Goal: Information Seeking & Learning: Learn about a topic

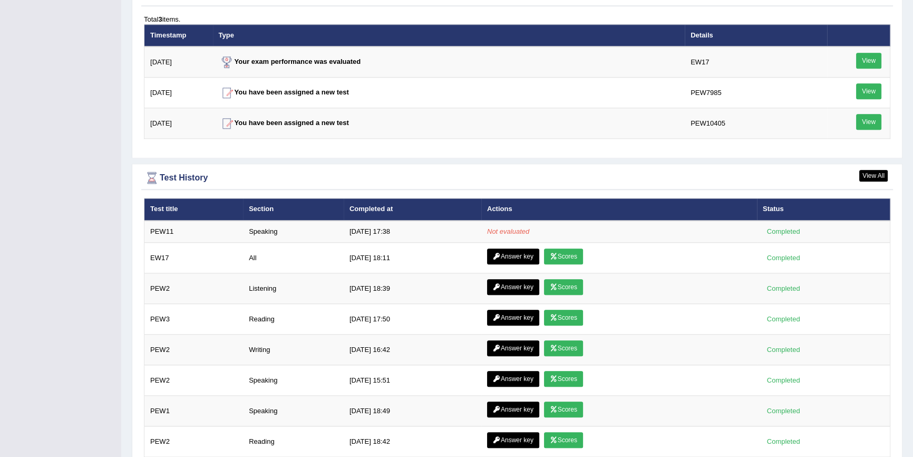
scroll to position [1263, 0]
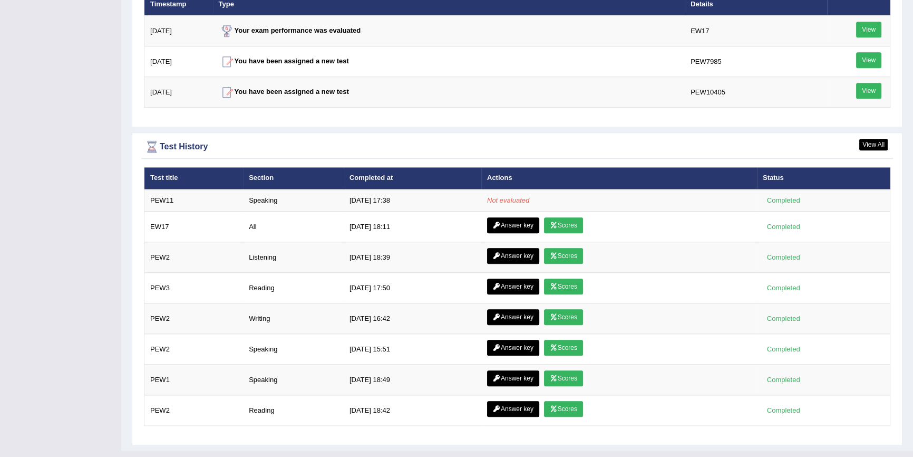
scroll to position [1358, 0]
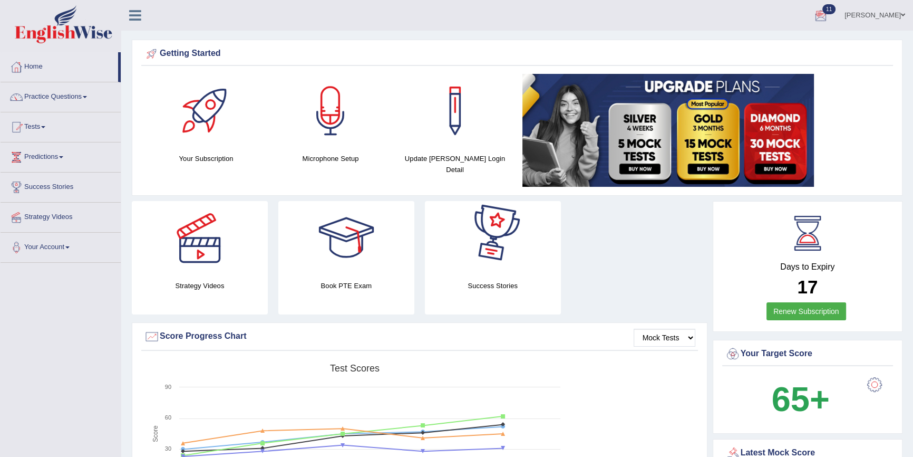
click at [829, 14] on div at bounding box center [821, 16] width 16 height 16
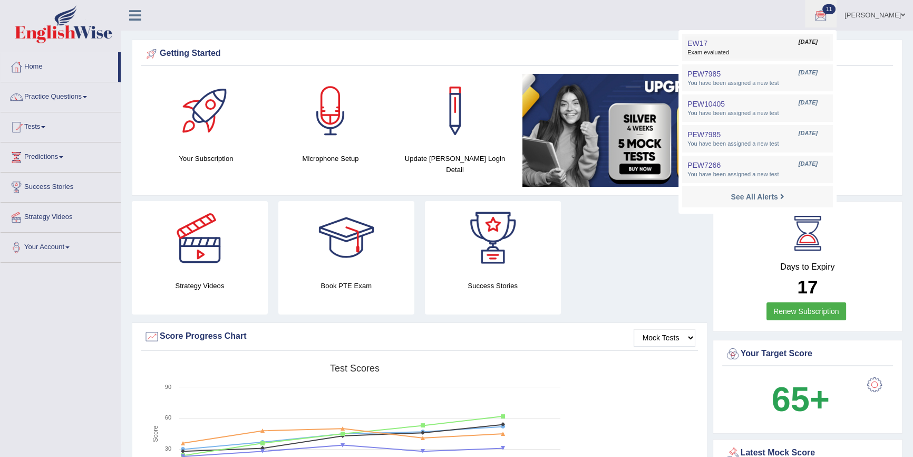
click at [764, 46] on link "EW17 Aug 8, 2025 Exam evaluated" at bounding box center [757, 47] width 145 height 22
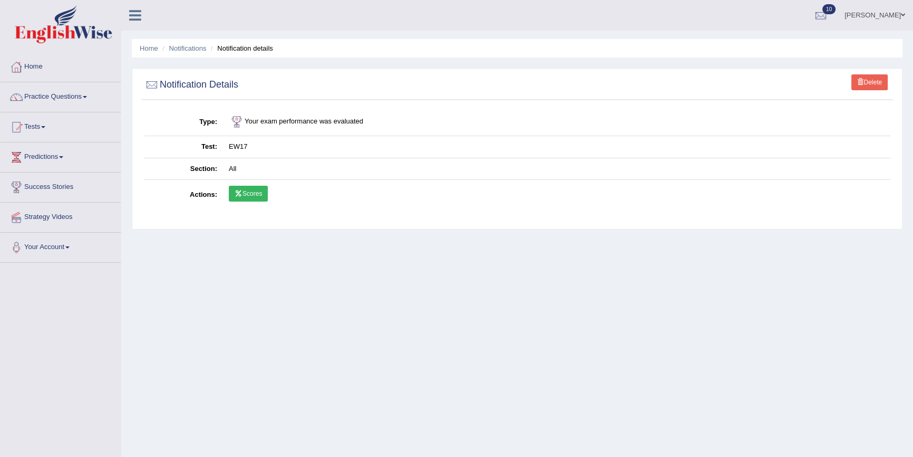
click at [829, 15] on div at bounding box center [821, 16] width 16 height 16
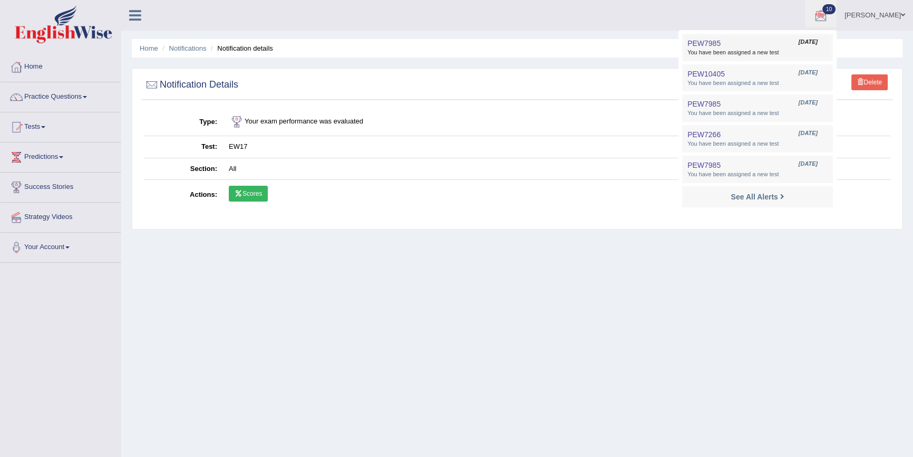
click at [714, 46] on span "PEW7985" at bounding box center [703, 43] width 33 height 8
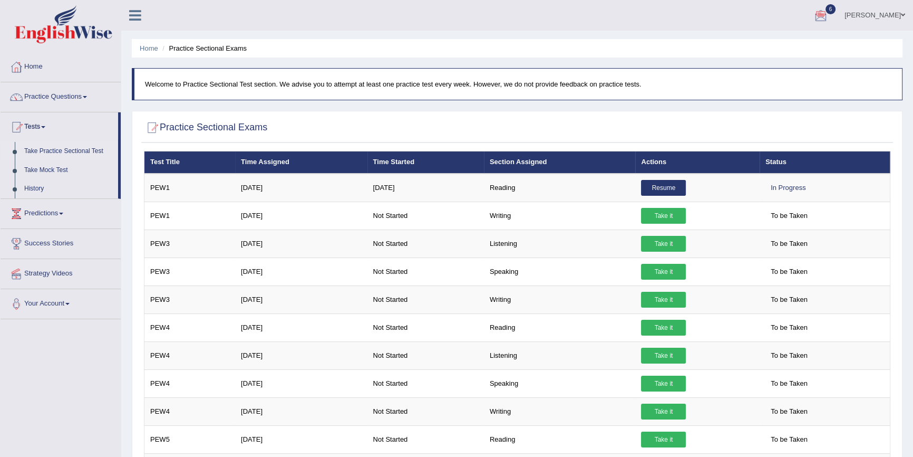
click at [829, 11] on div at bounding box center [821, 16] width 16 height 16
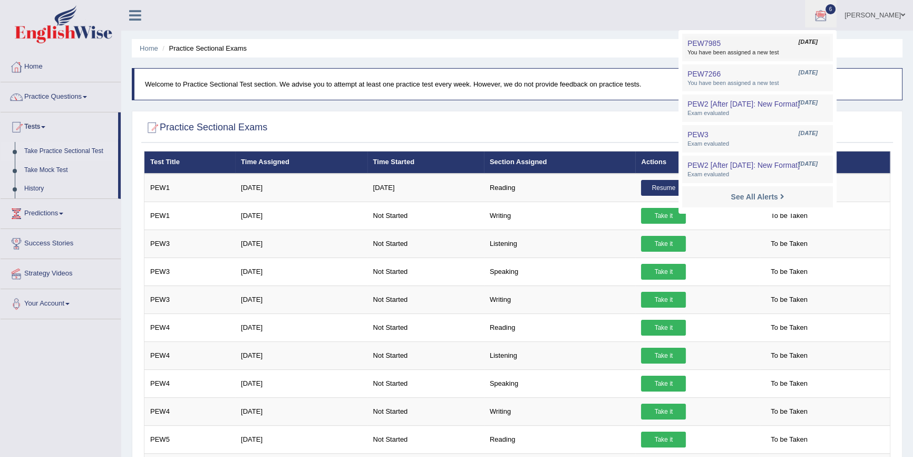
click at [731, 41] on link "PEW7985 Aug 7, 2025 You have been assigned a new test" at bounding box center [757, 47] width 145 height 22
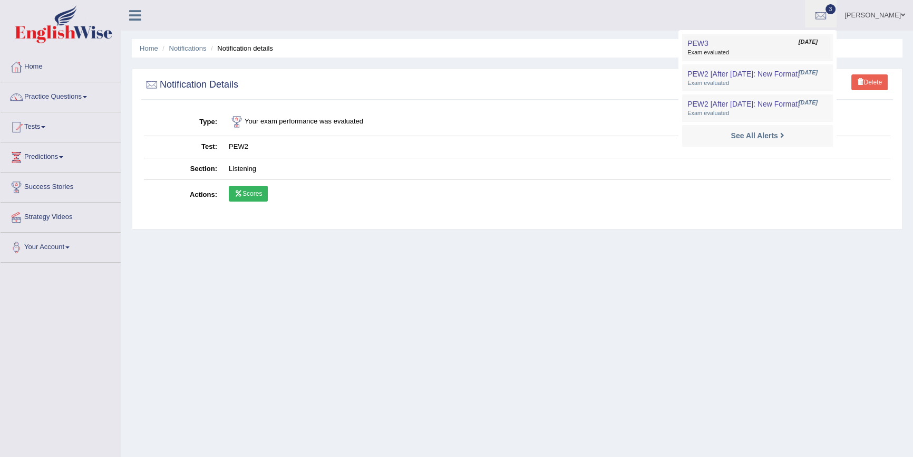
click at [740, 51] on span "Exam evaluated" at bounding box center [757, 52] width 140 height 8
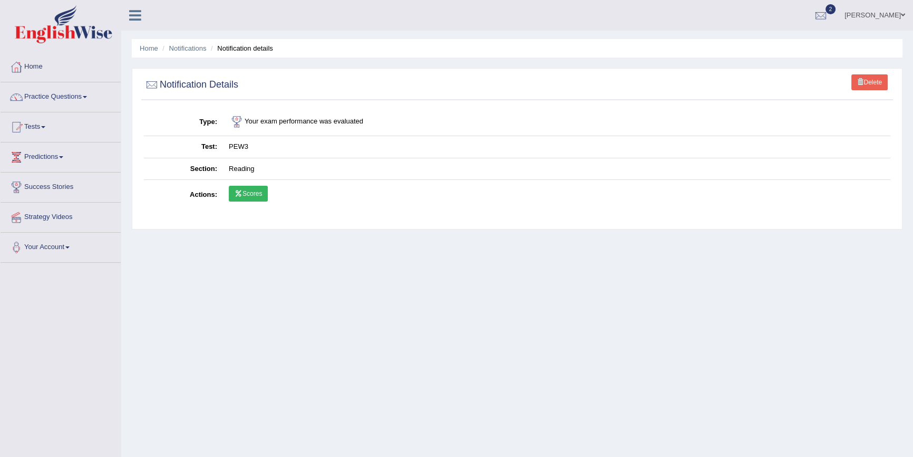
click at [836, 9] on span "2" at bounding box center [831, 9] width 11 height 10
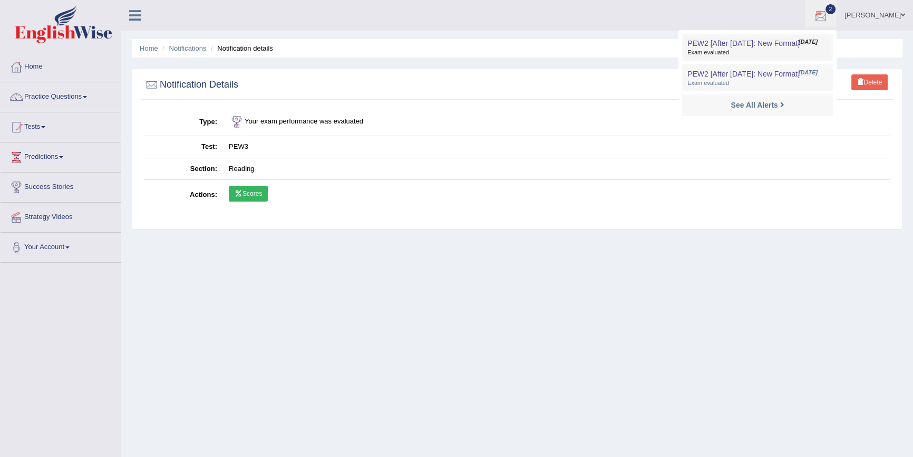
click at [773, 46] on span "PEW2 [After [DATE]: New Format]" at bounding box center [743, 43] width 112 height 8
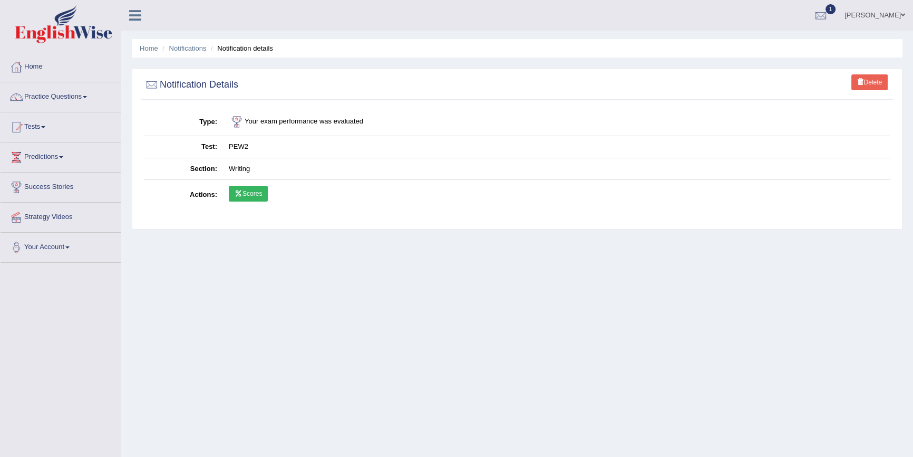
click at [836, 8] on span "1" at bounding box center [831, 9] width 11 height 10
click at [764, 50] on span "Exam evaluated" at bounding box center [757, 52] width 140 height 8
click at [147, 48] on link "Home" at bounding box center [149, 48] width 18 height 8
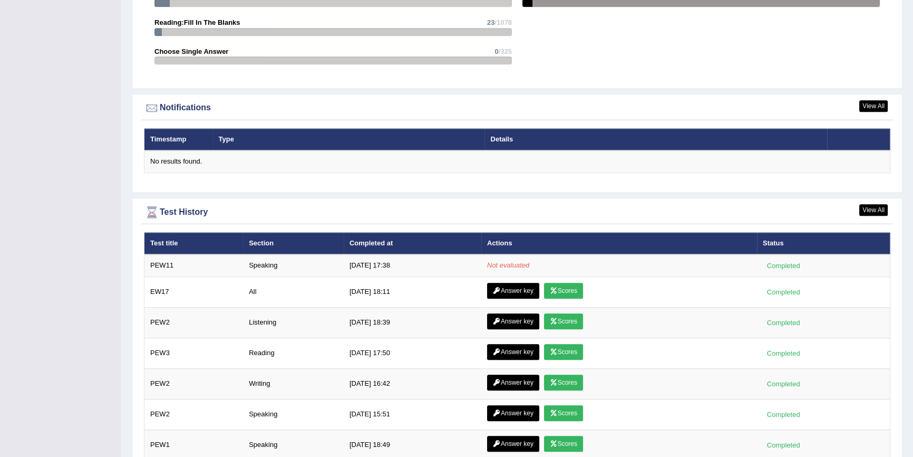
scroll to position [991, 0]
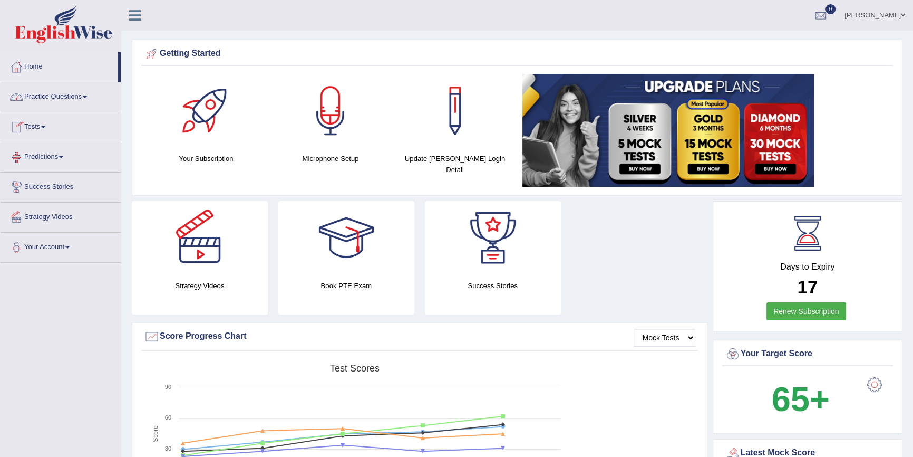
click at [80, 96] on link "Practice Questions" at bounding box center [61, 95] width 120 height 26
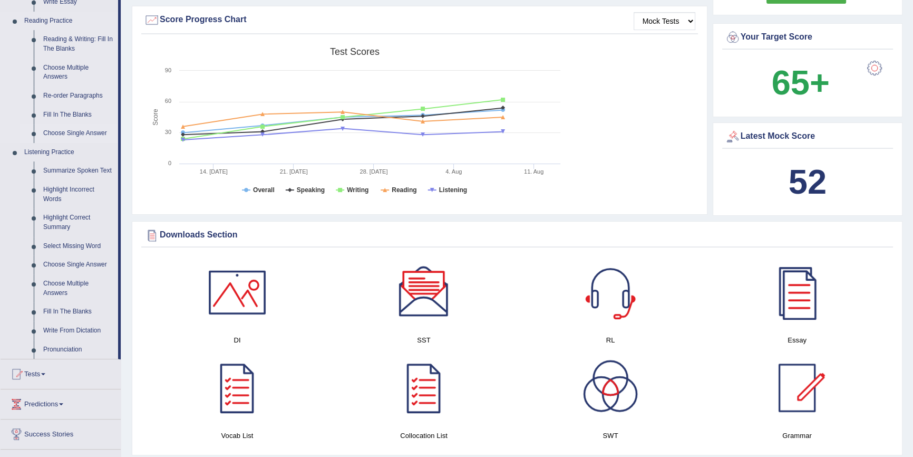
scroll to position [335, 0]
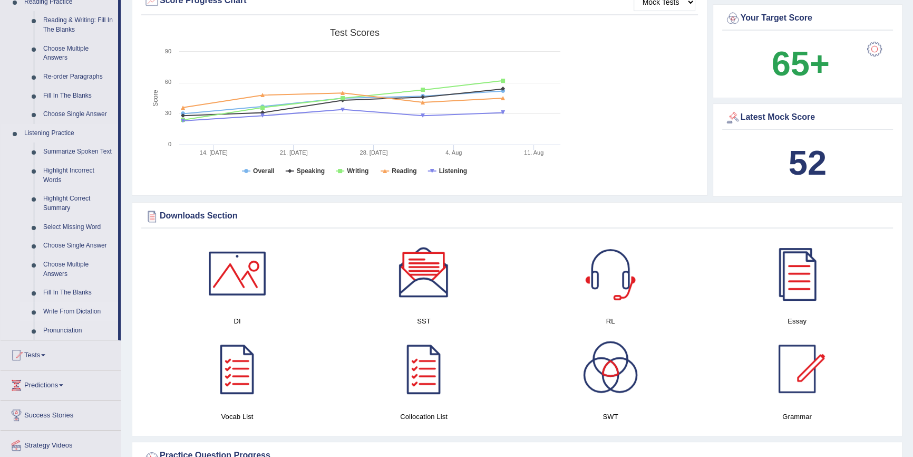
click at [76, 311] on link "Write From Dictation" at bounding box center [78, 311] width 80 height 19
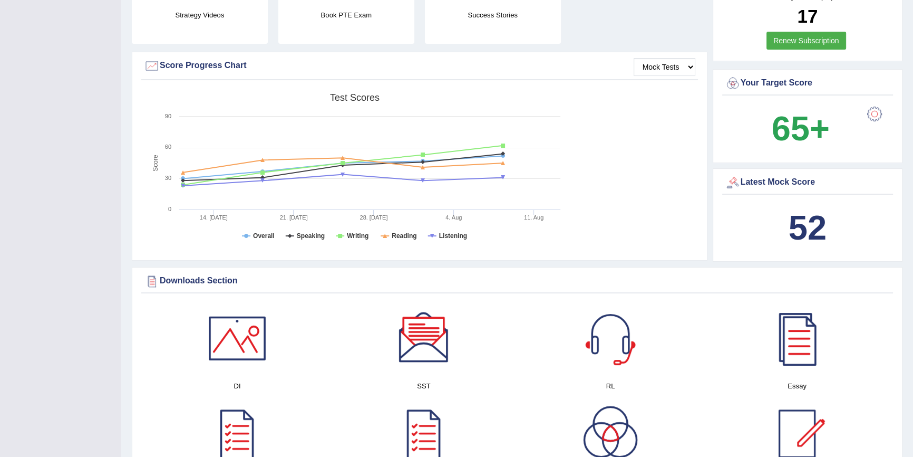
scroll to position [151, 0]
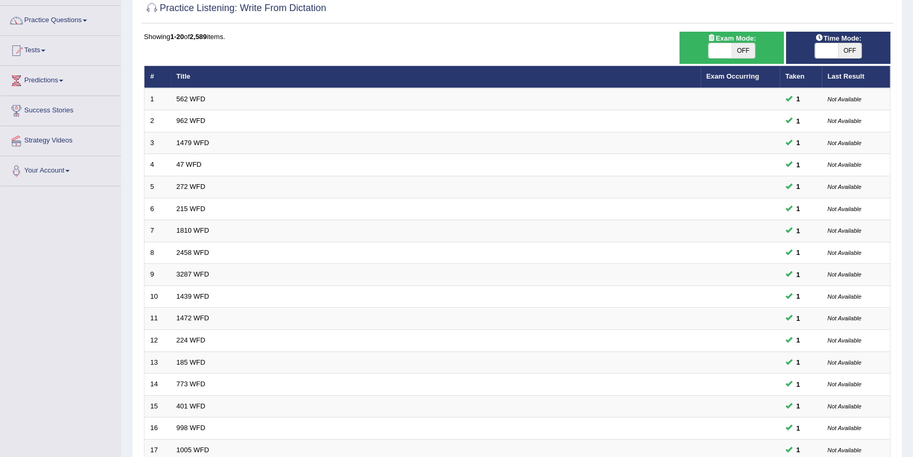
scroll to position [240, 0]
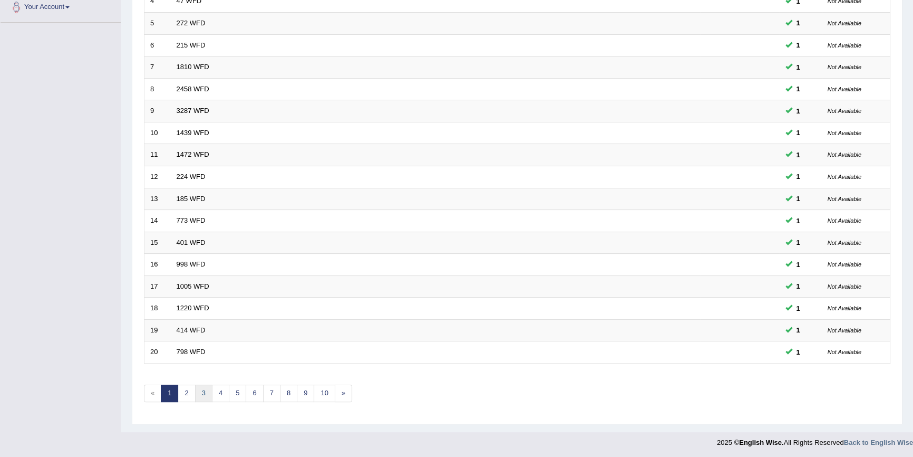
click at [201, 399] on link "3" at bounding box center [203, 392] width 17 height 17
click at [216, 393] on link "4" at bounding box center [220, 392] width 17 height 17
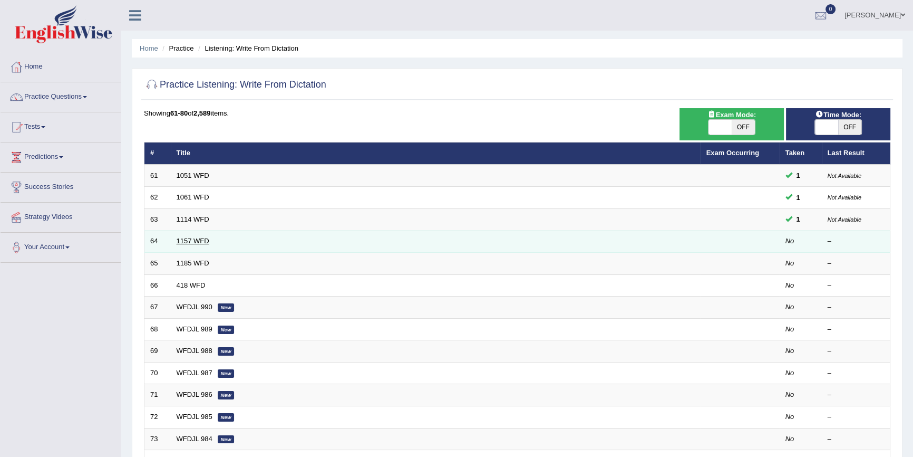
click at [197, 240] on link "1157 WFD" at bounding box center [193, 241] width 33 height 8
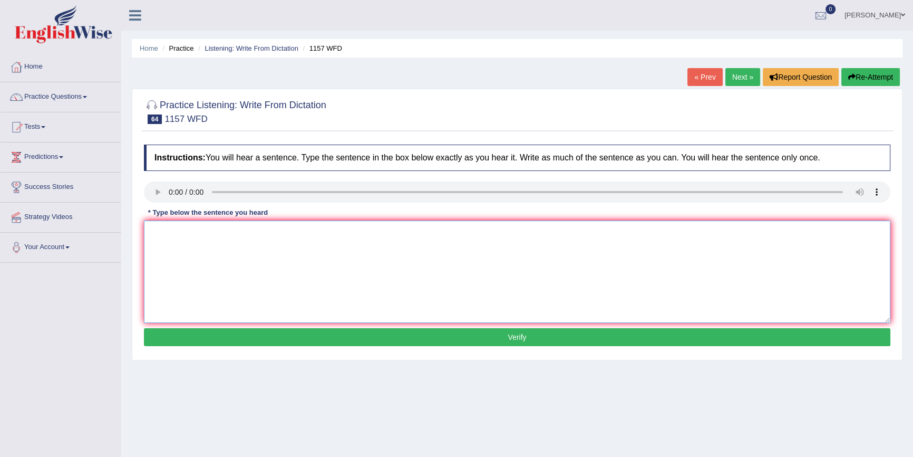
click at [193, 237] on textarea at bounding box center [517, 271] width 746 height 102
click at [174, 235] on textarea "Medicalbooks and journals have moved to the second floor." at bounding box center [517, 271] width 746 height 102
type textarea "Medical books and journals have moved to the second floor."
click at [380, 348] on div "Instructions: You will hear a sentence. Type the sentence in the box below exac…" at bounding box center [517, 246] width 752 height 215
click at [393, 339] on button "Verify" at bounding box center [517, 337] width 746 height 18
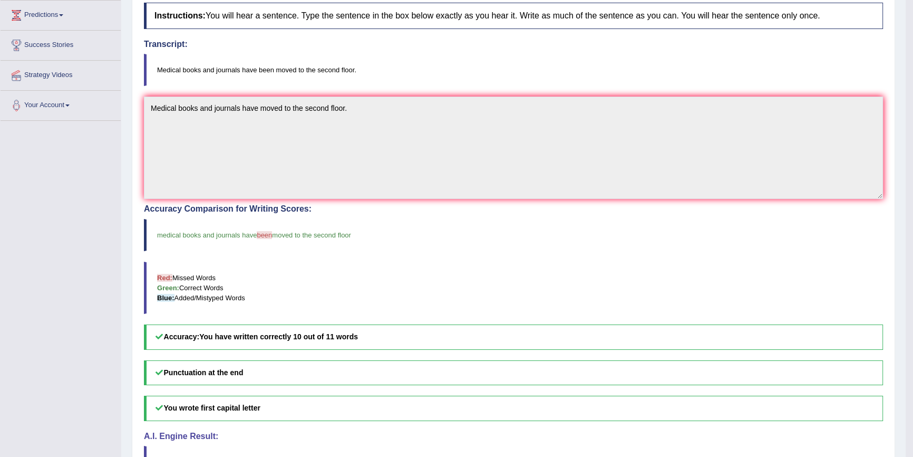
scroll to position [24, 0]
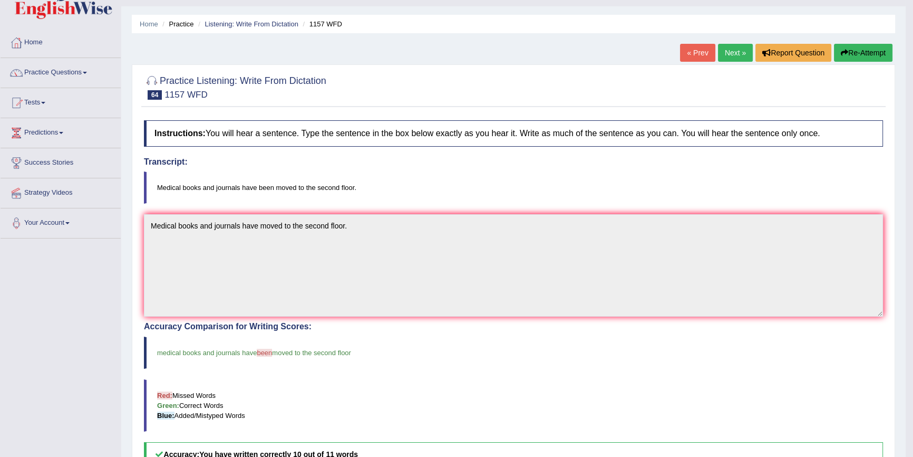
click at [733, 51] on link "Next »" at bounding box center [735, 53] width 35 height 18
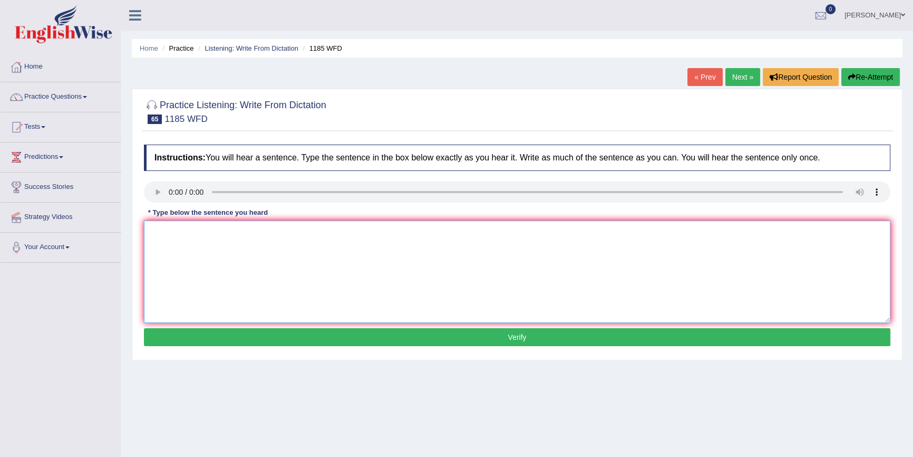
click at [179, 231] on textarea at bounding box center [517, 271] width 746 height 102
type textarea "You tutur provider the guider and how on instroctions to the easseys."
click at [233, 336] on button "Verify" at bounding box center [517, 337] width 746 height 18
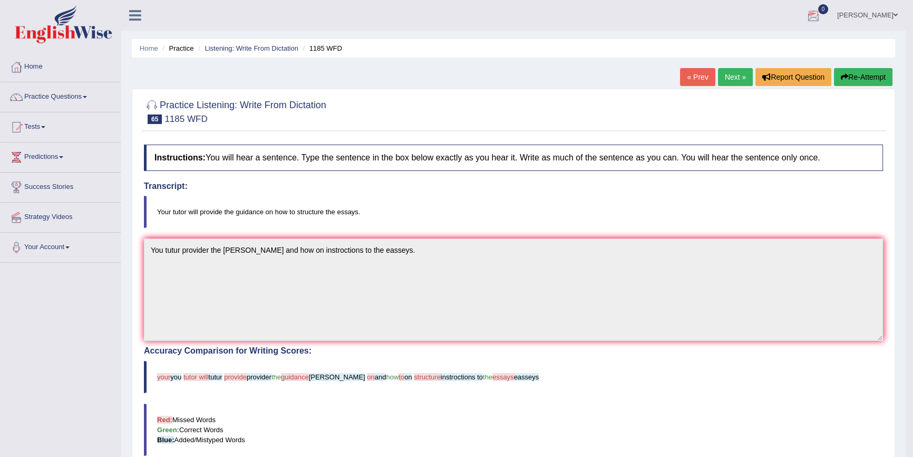
click at [821, 15] on div at bounding box center [814, 16] width 16 height 16
click at [35, 70] on link "Home" at bounding box center [61, 65] width 120 height 26
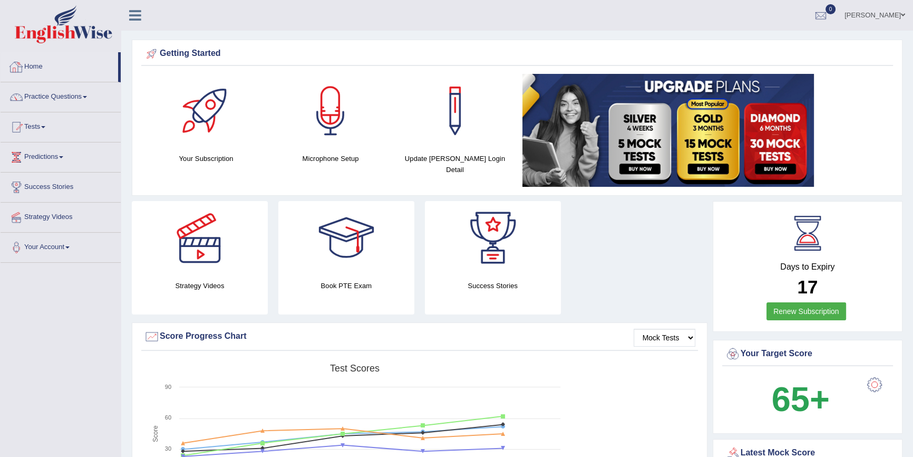
click at [28, 68] on link "Home" at bounding box center [60, 65] width 118 height 26
click at [38, 69] on link "Home" at bounding box center [60, 65] width 118 height 26
click at [829, 17] on div at bounding box center [821, 16] width 16 height 16
click at [32, 66] on link "Home" at bounding box center [60, 65] width 118 height 26
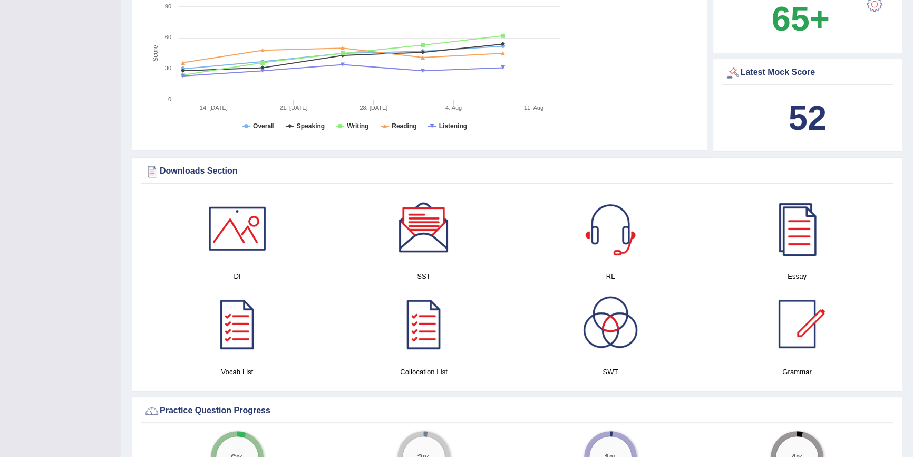
scroll to position [479, 0]
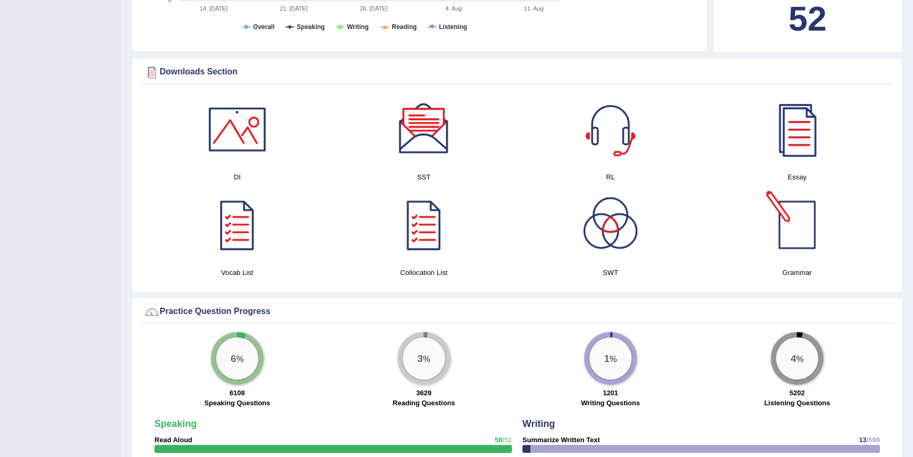
click at [804, 232] on div at bounding box center [797, 225] width 74 height 74
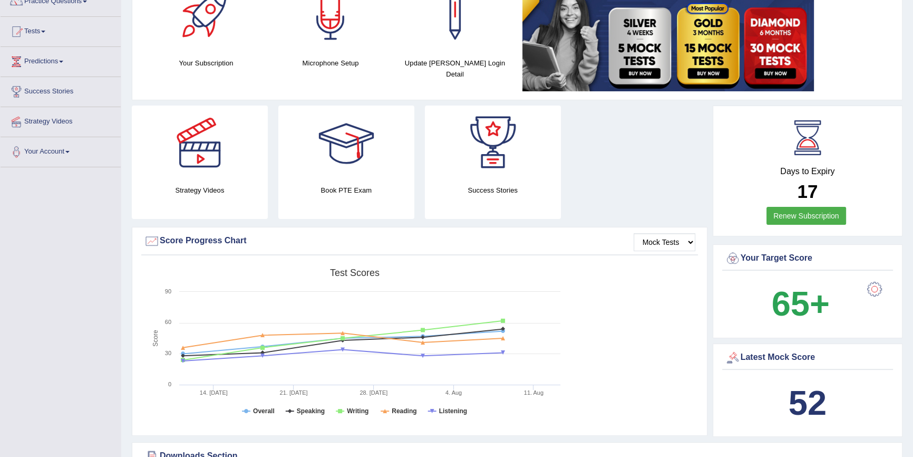
scroll to position [0, 0]
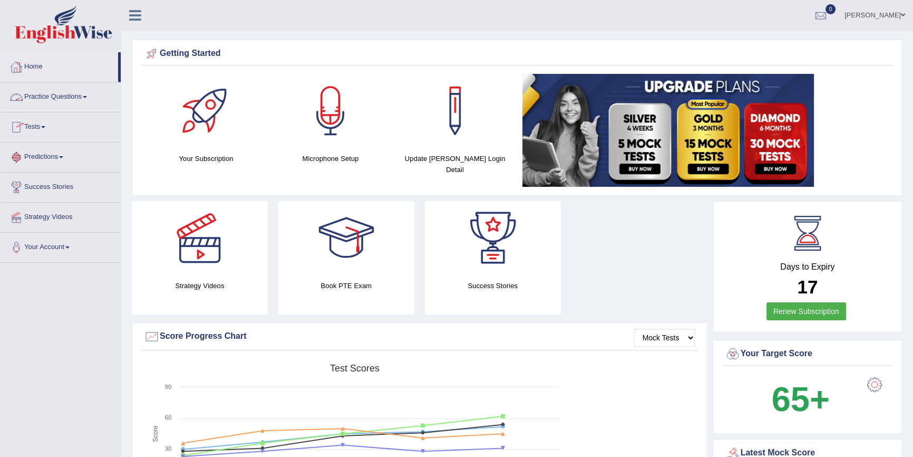
click at [36, 61] on link "Home" at bounding box center [60, 65] width 118 height 26
click at [80, 95] on link "Practice Questions" at bounding box center [61, 95] width 120 height 26
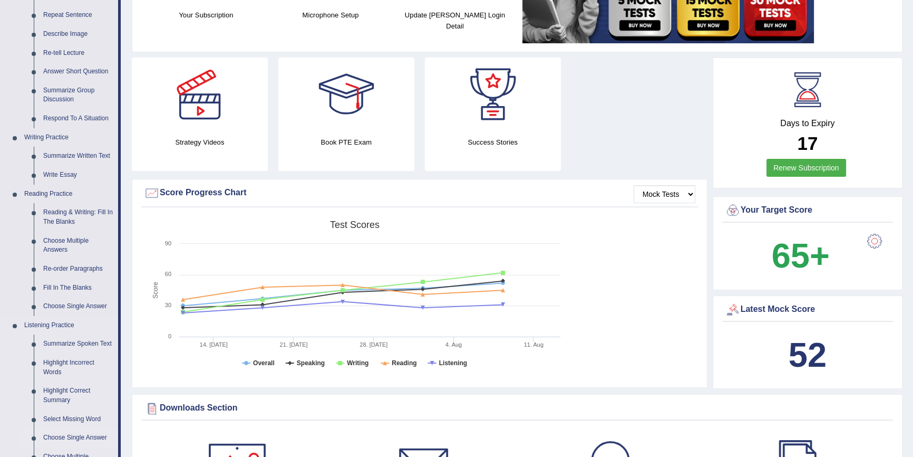
scroll to position [287, 0]
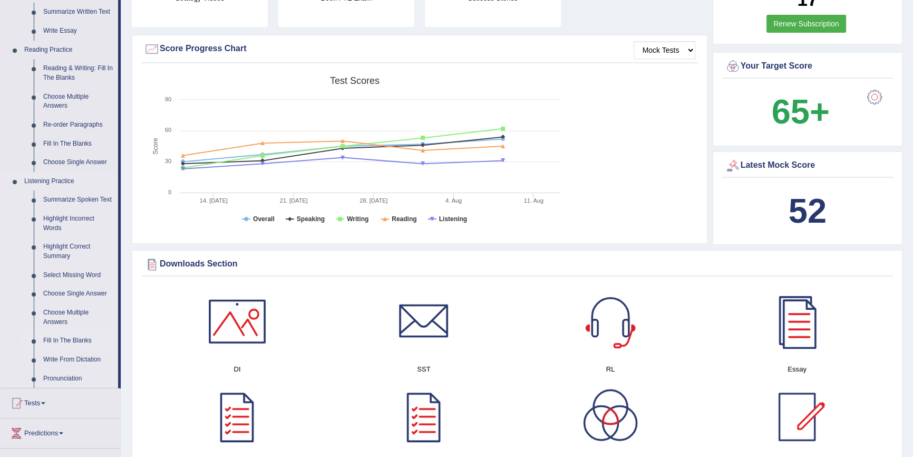
click at [67, 340] on link "Fill In The Blanks" at bounding box center [78, 340] width 80 height 19
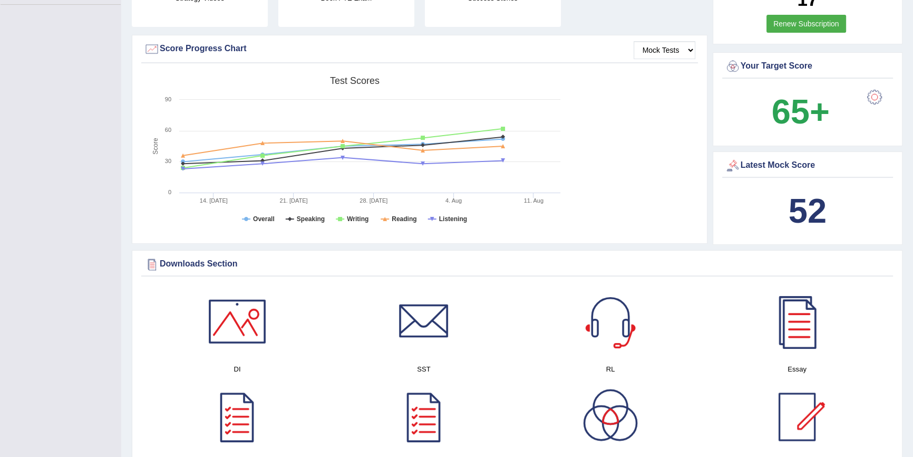
scroll to position [118, 0]
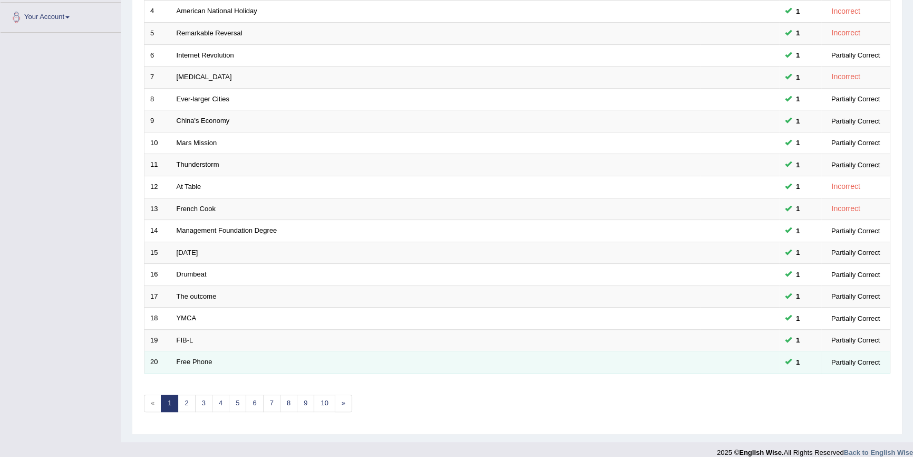
scroll to position [240, 0]
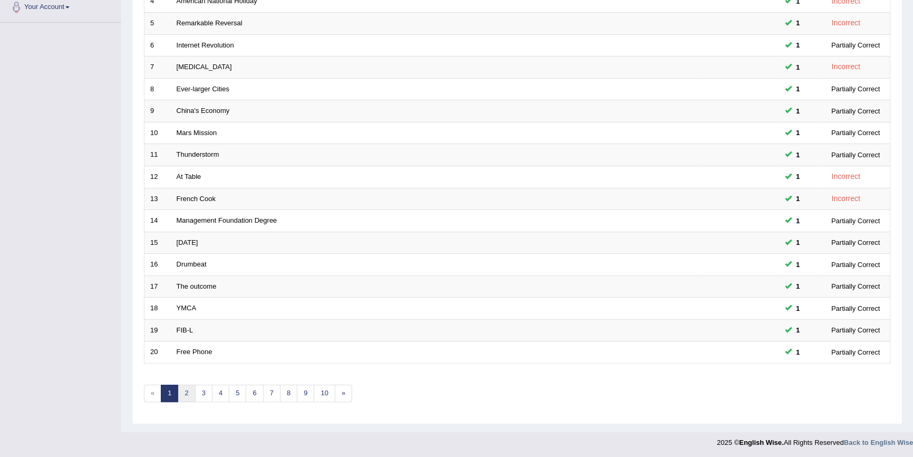
click at [188, 390] on link "2" at bounding box center [186, 392] width 17 height 17
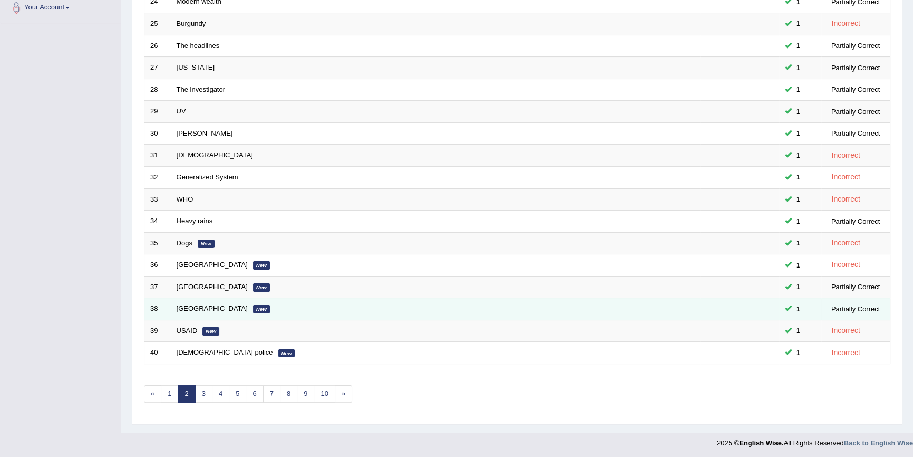
scroll to position [240, 0]
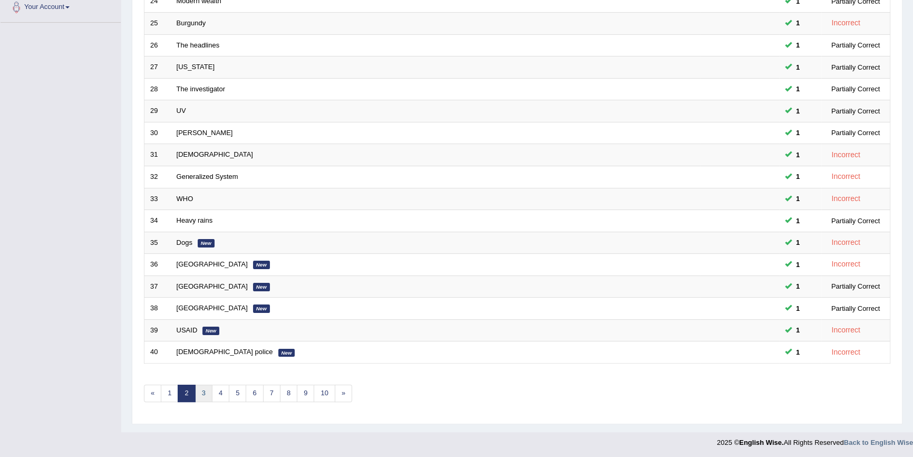
click at [203, 395] on link "3" at bounding box center [203, 392] width 17 height 17
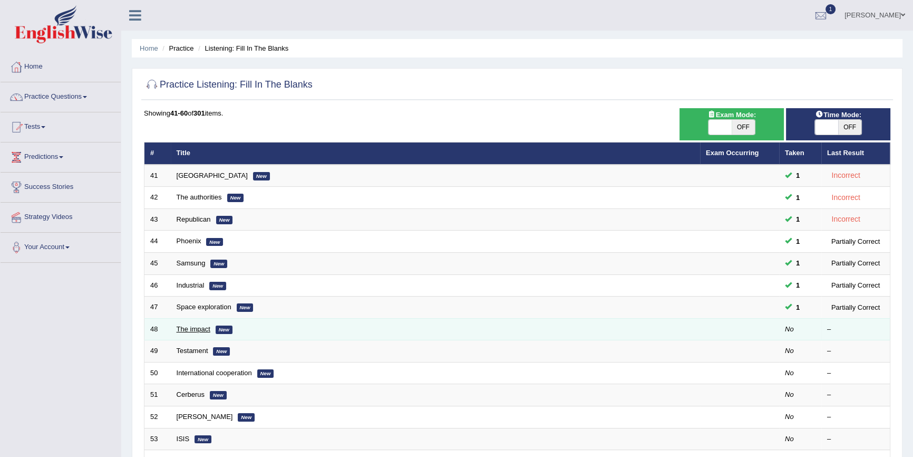
click at [191, 329] on link "The impact" at bounding box center [194, 329] width 34 height 8
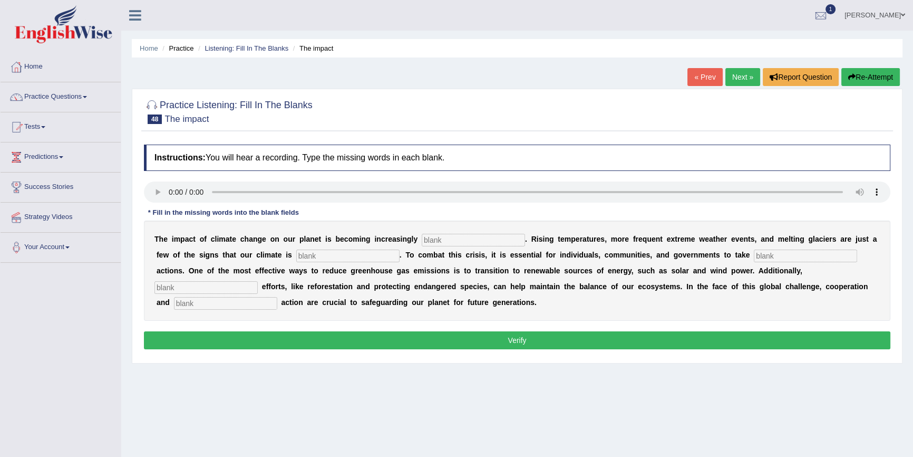
click at [434, 237] on input "text" at bounding box center [473, 240] width 103 height 13
click at [438, 239] on input "text" at bounding box center [473, 240] width 103 height 13
type input "evident"
type input "changen"
type input "proative"
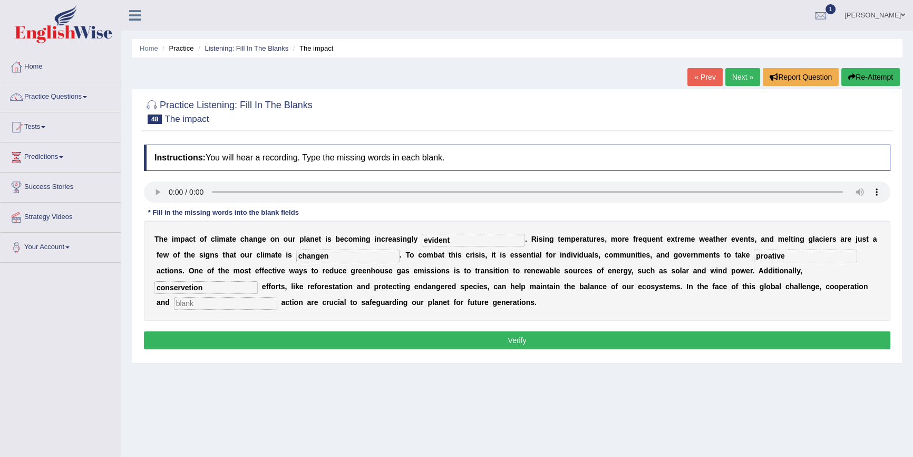
type input "conservetion"
type input "a"
type input "collection"
click at [222, 306] on input "collection" at bounding box center [225, 303] width 103 height 13
type input "collective"
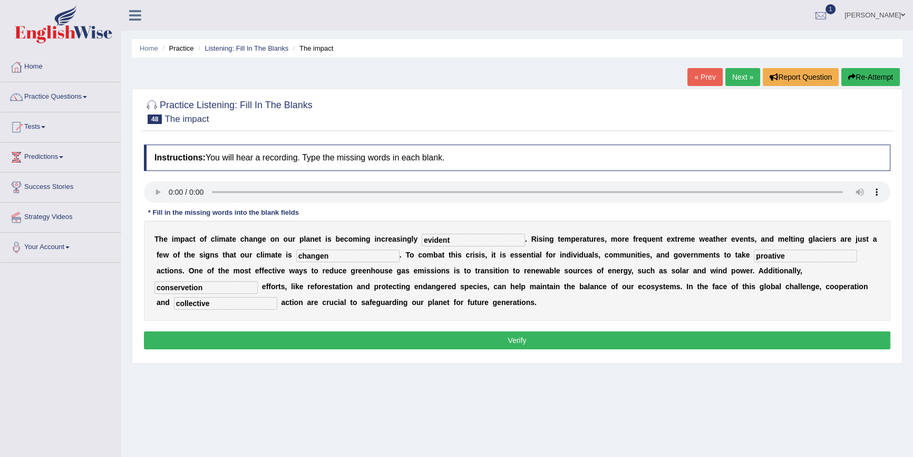
click at [188, 290] on input "conservetion" at bounding box center [205, 287] width 103 height 13
type input "conservation"
click at [500, 346] on button "Verify" at bounding box center [517, 340] width 746 height 18
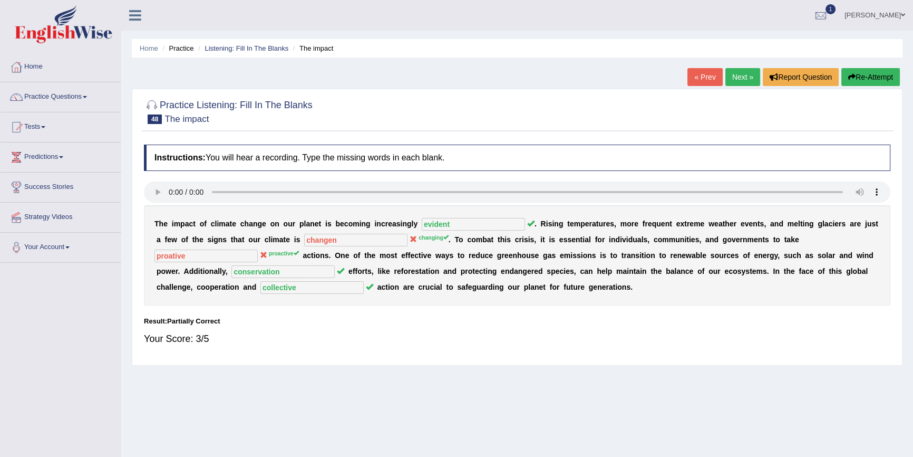
click at [748, 76] on link "Next »" at bounding box center [742, 77] width 35 height 18
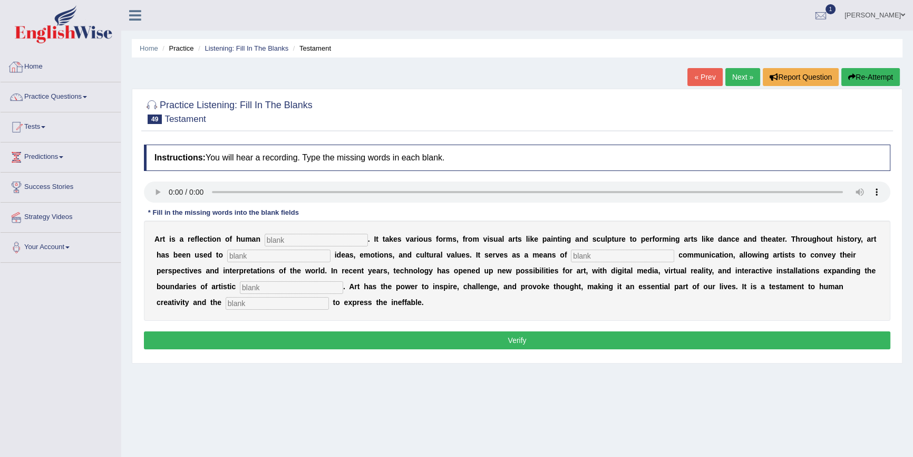
click at [29, 64] on link "Home" at bounding box center [61, 65] width 120 height 26
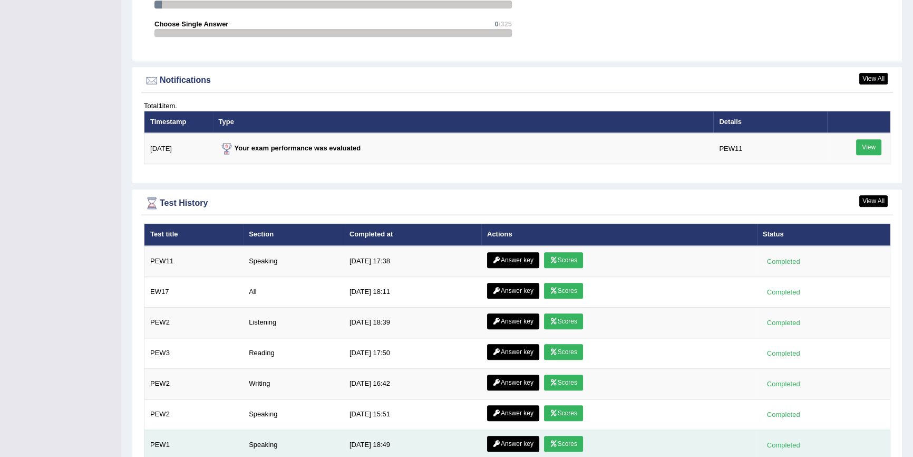
scroll to position [1306, 0]
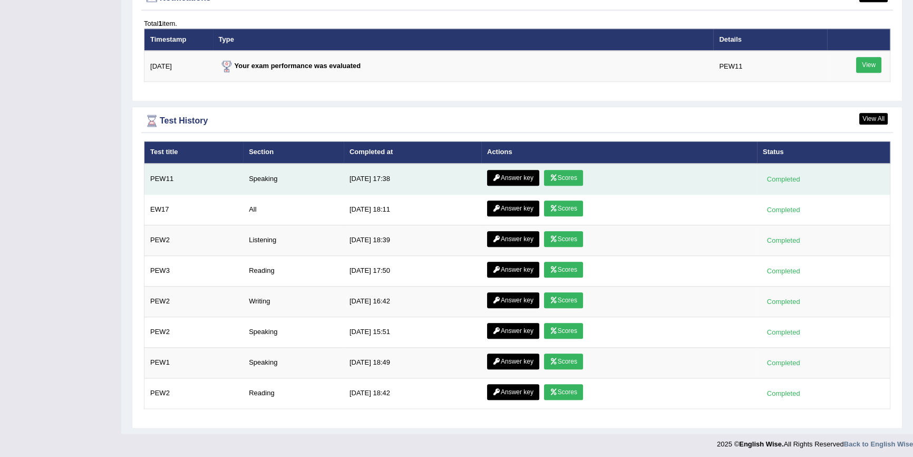
click at [566, 181] on link "Scores" at bounding box center [563, 178] width 39 height 16
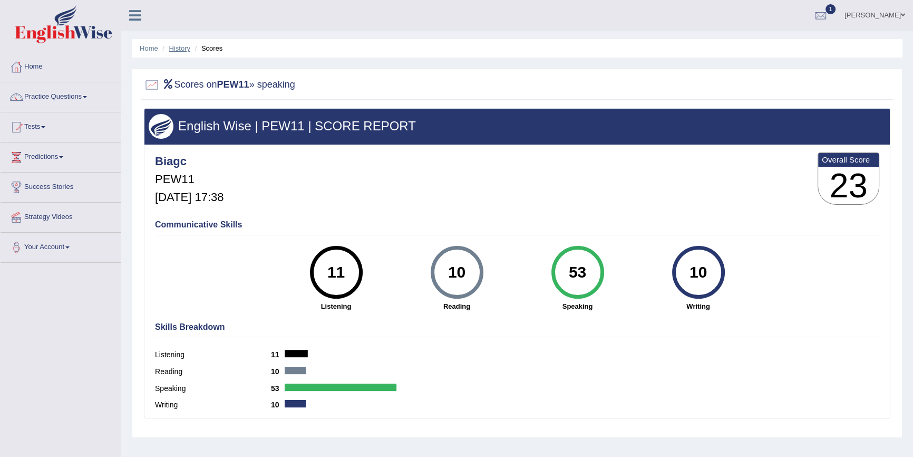
click at [182, 49] on link "History" at bounding box center [179, 48] width 21 height 8
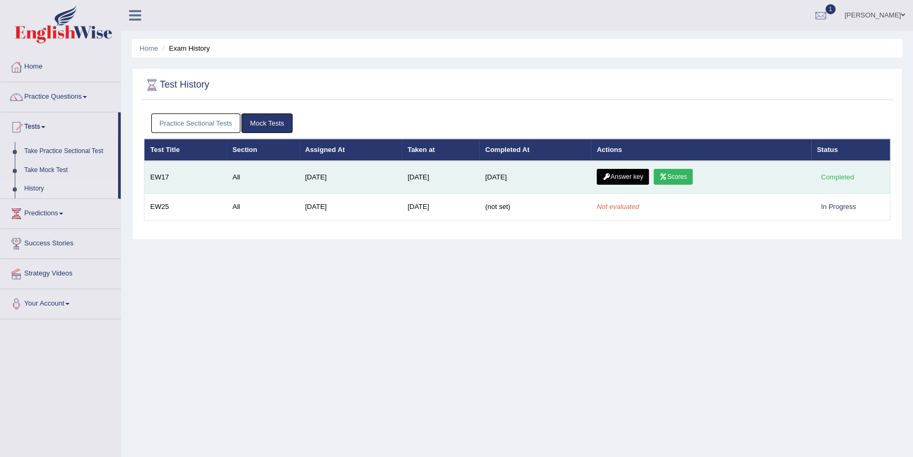
click at [633, 180] on link "Answer key" at bounding box center [623, 177] width 52 height 16
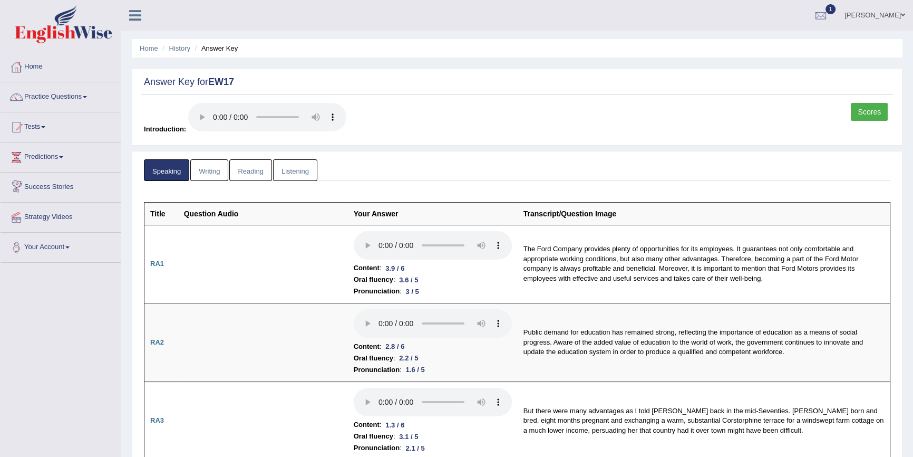
click at [210, 172] on link "Writing" at bounding box center [209, 170] width 38 height 22
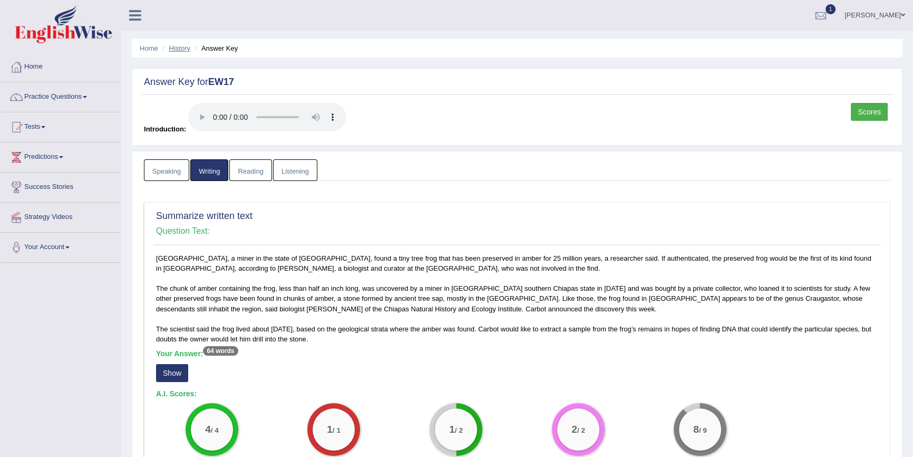
click at [179, 50] on link "History" at bounding box center [179, 48] width 21 height 8
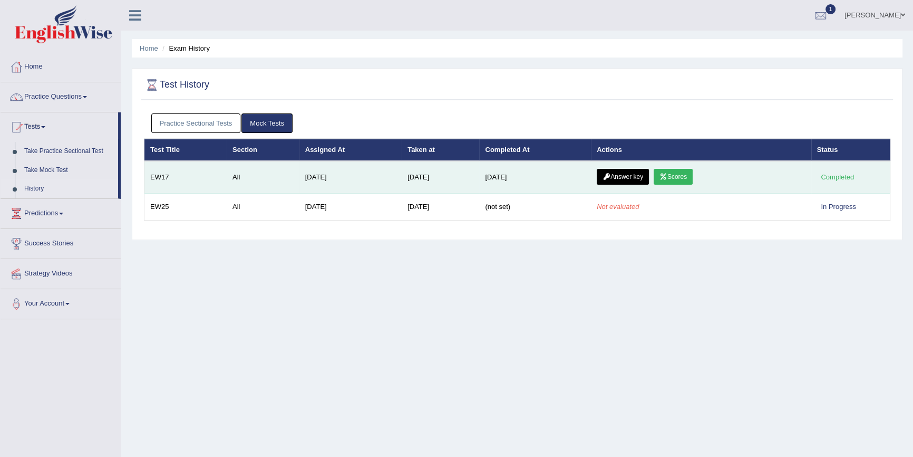
click at [685, 177] on link "Scores" at bounding box center [673, 177] width 39 height 16
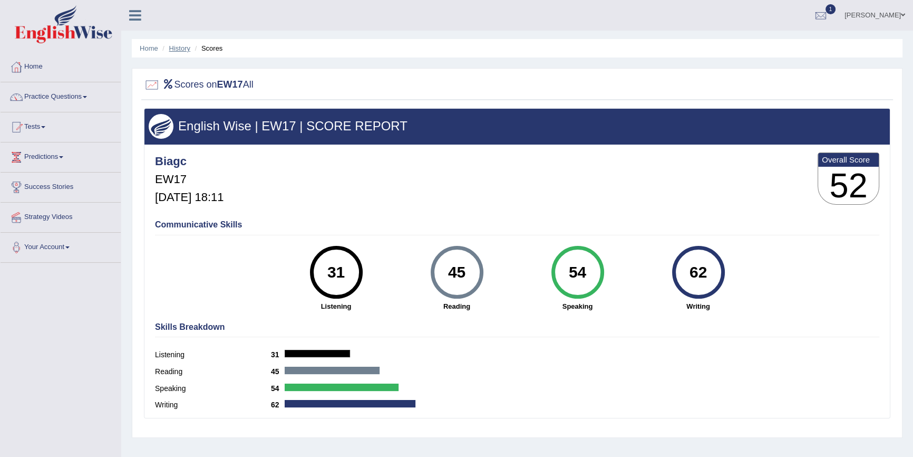
click at [176, 47] on link "History" at bounding box center [179, 48] width 21 height 8
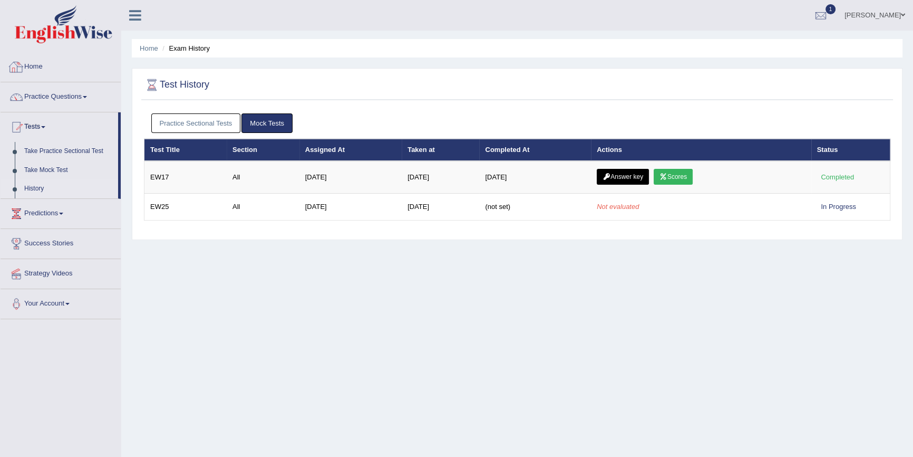
click at [38, 66] on link "Home" at bounding box center [61, 65] width 120 height 26
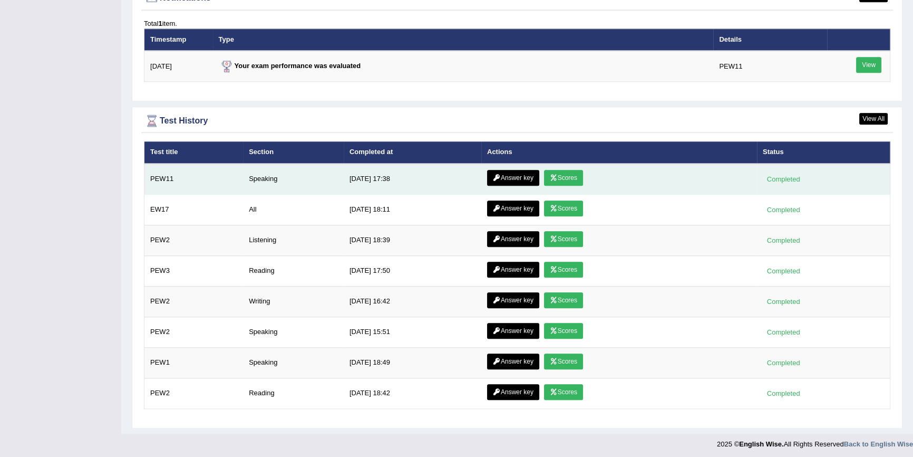
click at [564, 179] on link "Scores" at bounding box center [563, 178] width 39 height 16
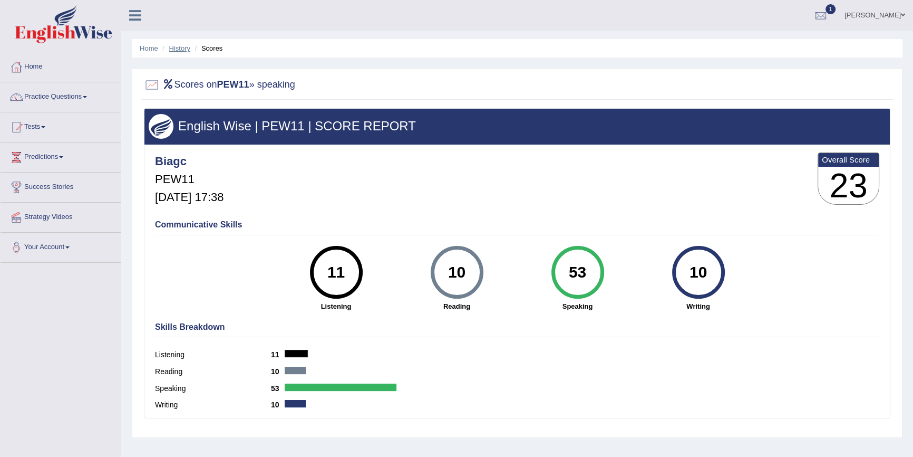
click at [183, 48] on link "History" at bounding box center [179, 48] width 21 height 8
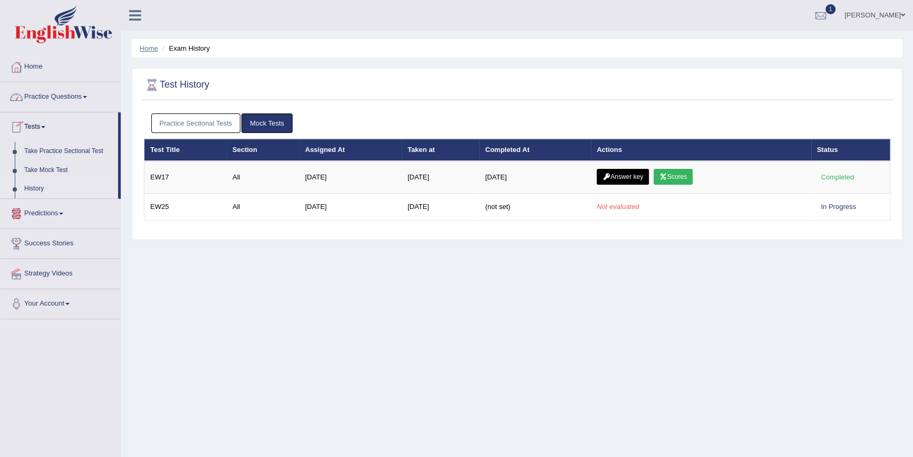
click at [144, 47] on link "Home" at bounding box center [149, 48] width 18 height 8
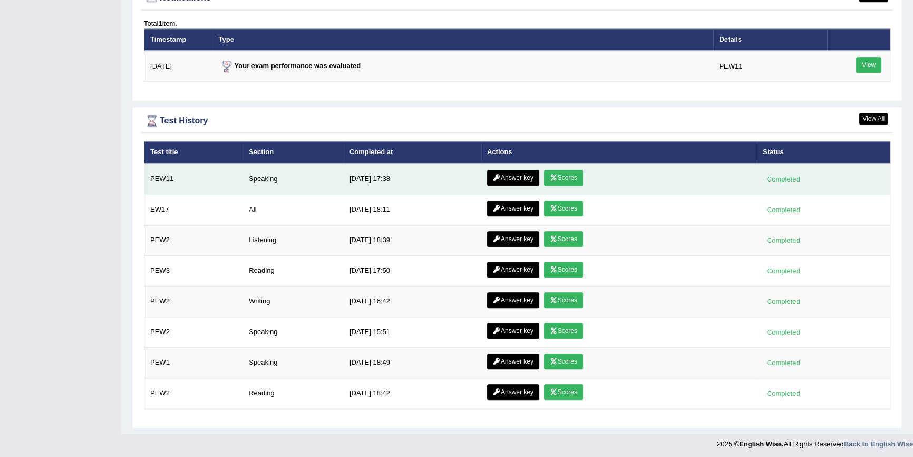
click at [508, 174] on link "Answer key" at bounding box center [513, 178] width 52 height 16
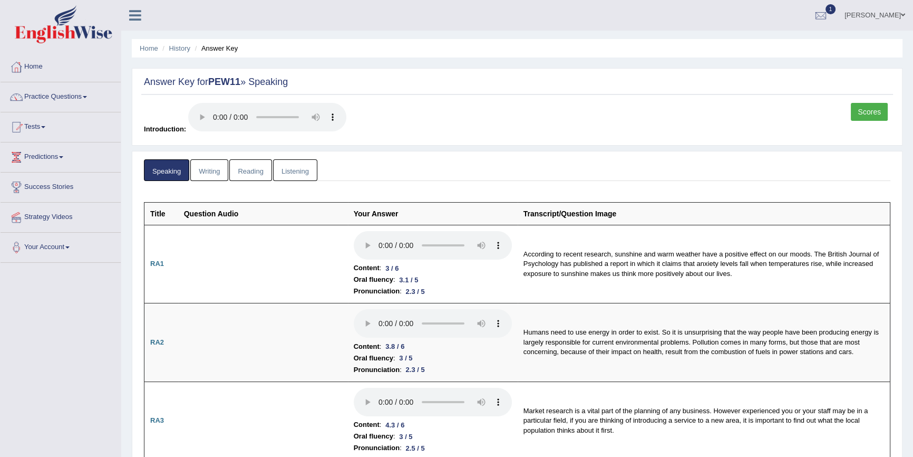
click at [215, 170] on link "Writing" at bounding box center [209, 170] width 38 height 22
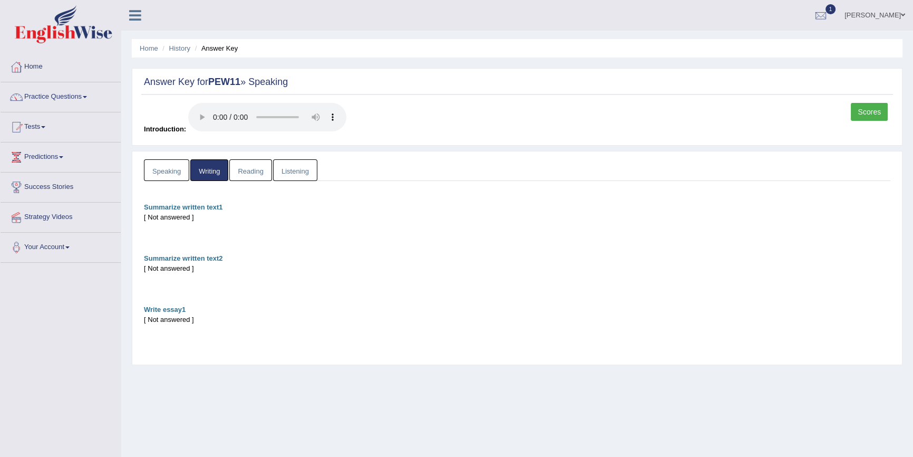
click at [249, 174] on link "Reading" at bounding box center [250, 170] width 42 height 22
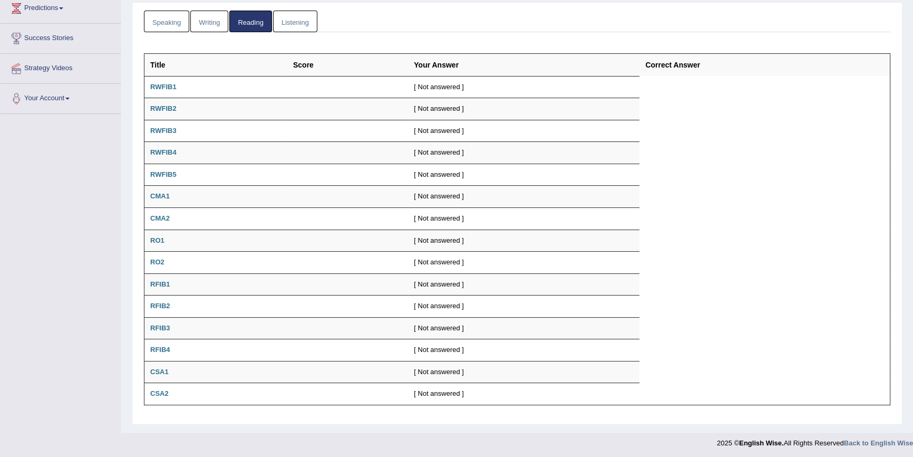
scroll to position [149, 0]
click at [302, 21] on link "Listening" at bounding box center [295, 21] width 44 height 22
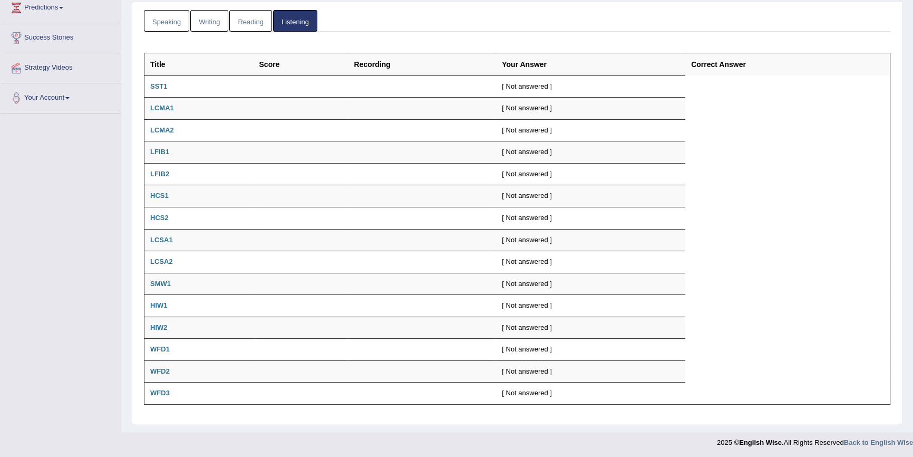
click at [179, 22] on link "Speaking" at bounding box center [166, 21] width 45 height 22
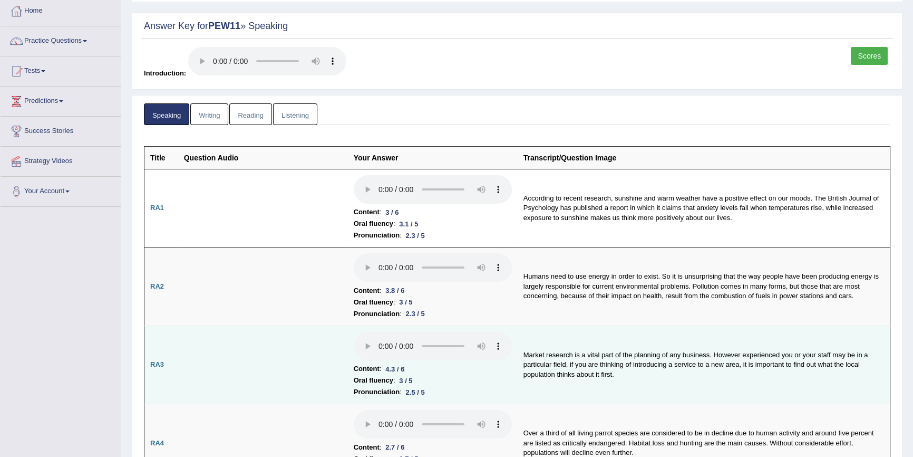
scroll to position [0, 0]
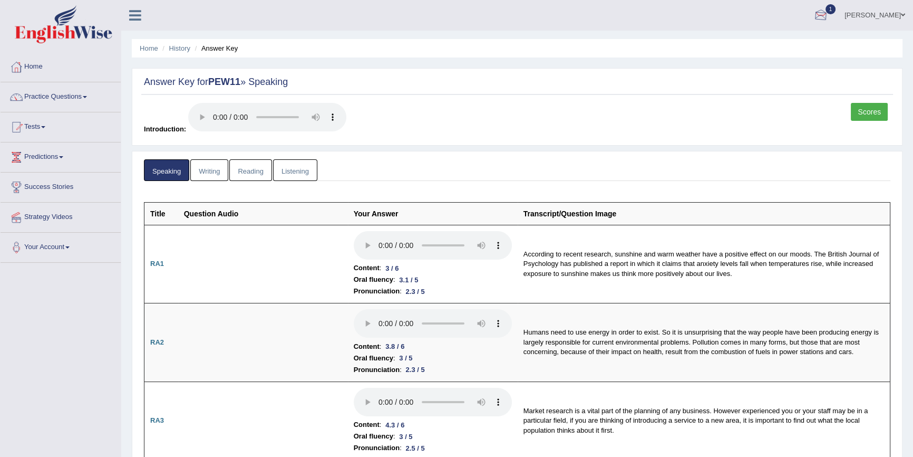
click at [828, 18] on div at bounding box center [821, 16] width 16 height 16
click at [754, 44] on link "PEW11 Aug 13, 2025 Exam evaluated" at bounding box center [757, 47] width 145 height 22
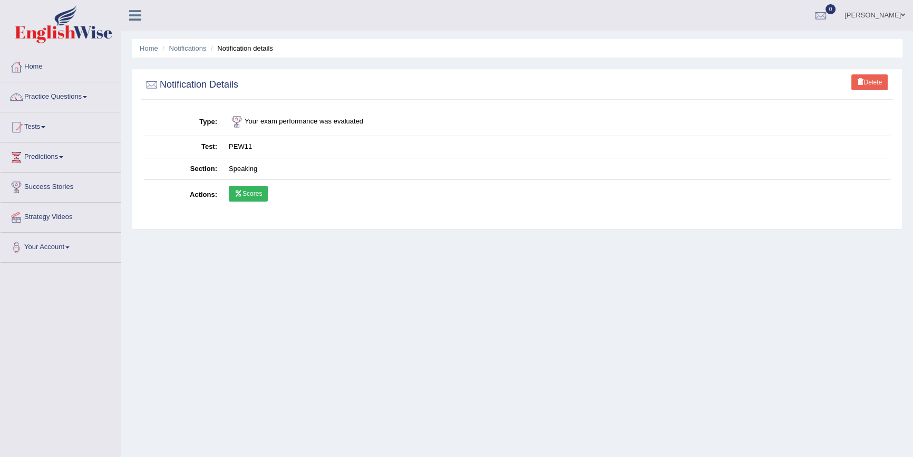
click at [238, 195] on icon at bounding box center [239, 193] width 8 height 6
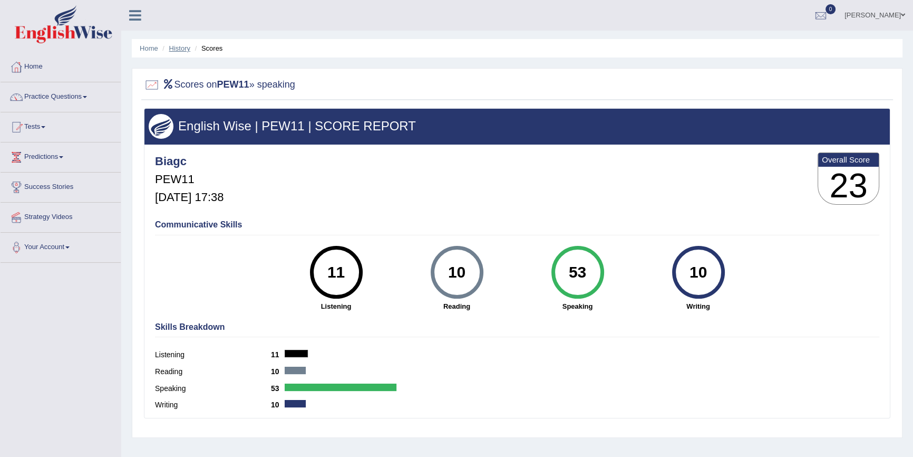
click at [180, 52] on link "History" at bounding box center [179, 48] width 21 height 8
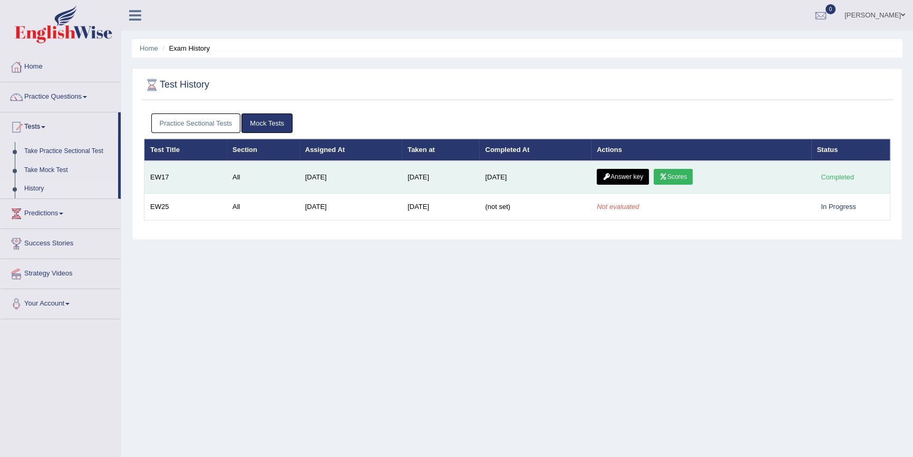
click at [640, 178] on link "Answer key" at bounding box center [623, 177] width 52 height 16
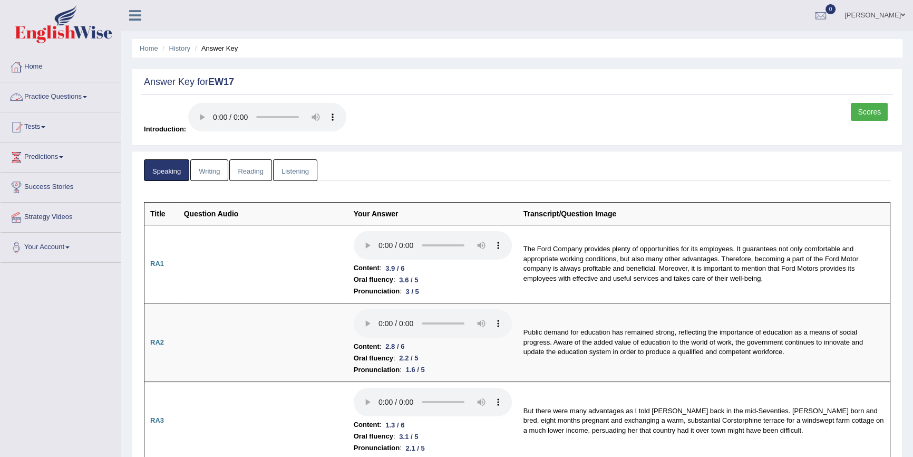
click at [36, 63] on link "Home" at bounding box center [61, 65] width 120 height 26
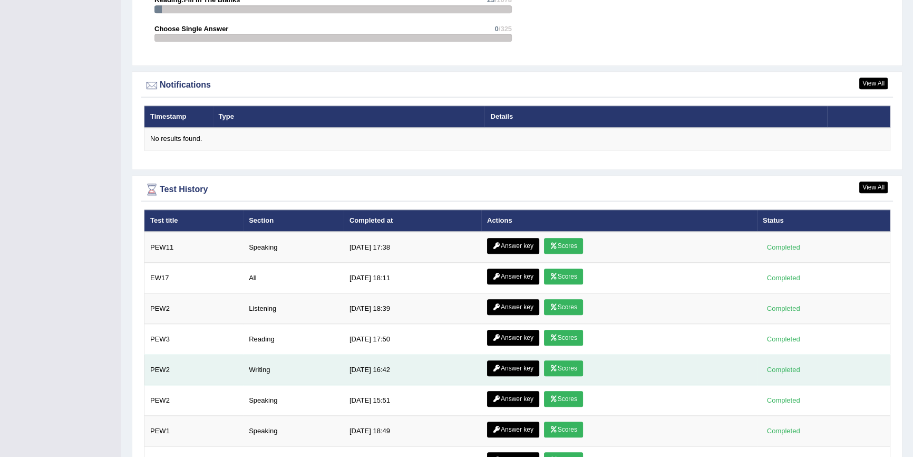
scroll to position [1287, 0]
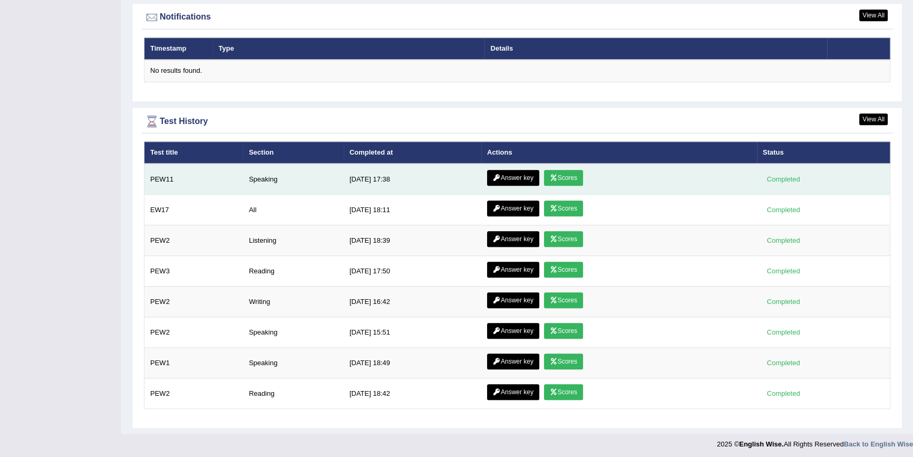
click at [512, 177] on link "Answer key" at bounding box center [513, 178] width 52 height 16
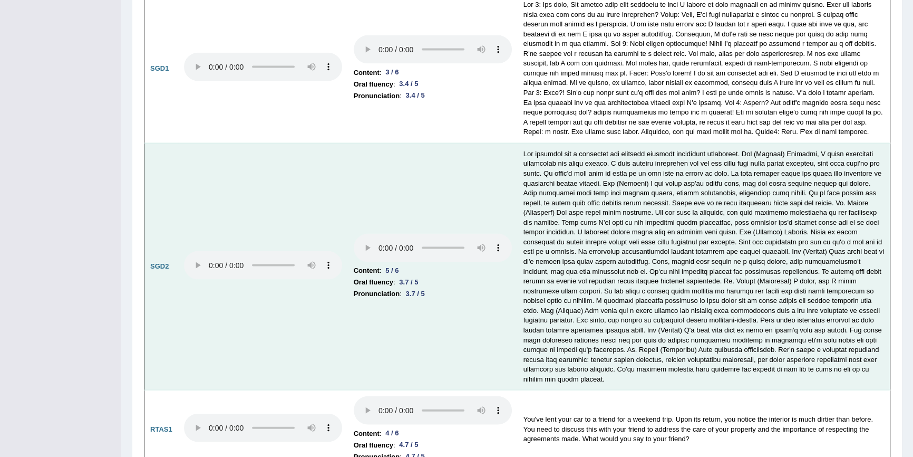
scroll to position [2857, 0]
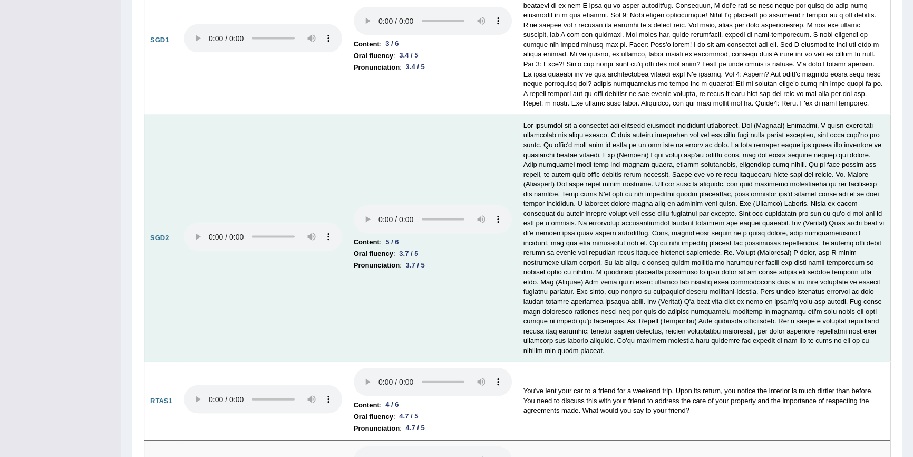
click at [661, 255] on td at bounding box center [704, 237] width 373 height 247
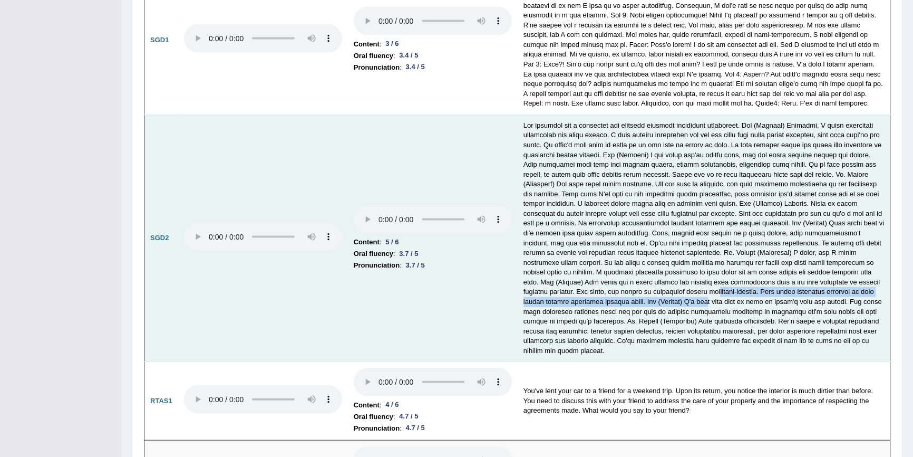
drag, startPoint x: 668, startPoint y: 288, endPoint x: 673, endPoint y: 291, distance: 5.7
click at [669, 288] on td at bounding box center [704, 237] width 373 height 247
drag, startPoint x: 673, startPoint y: 291, endPoint x: 795, endPoint y: 157, distance: 181.3
click at [670, 221] on td at bounding box center [704, 237] width 373 height 247
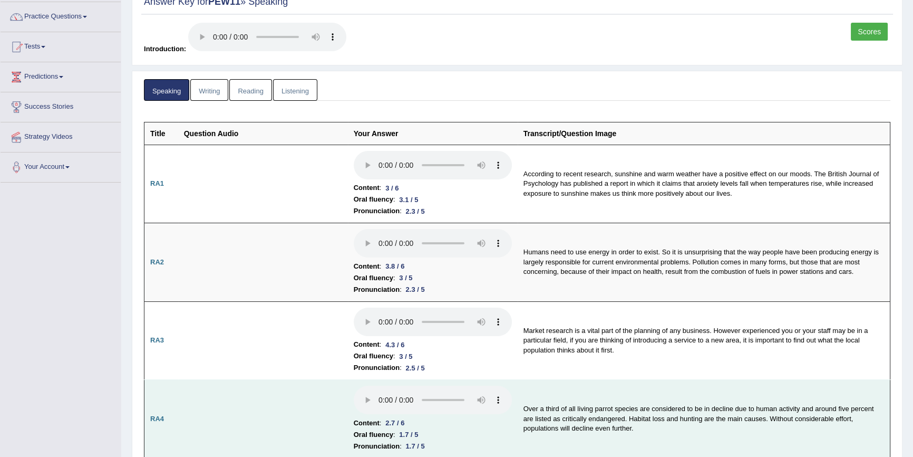
scroll to position [0, 0]
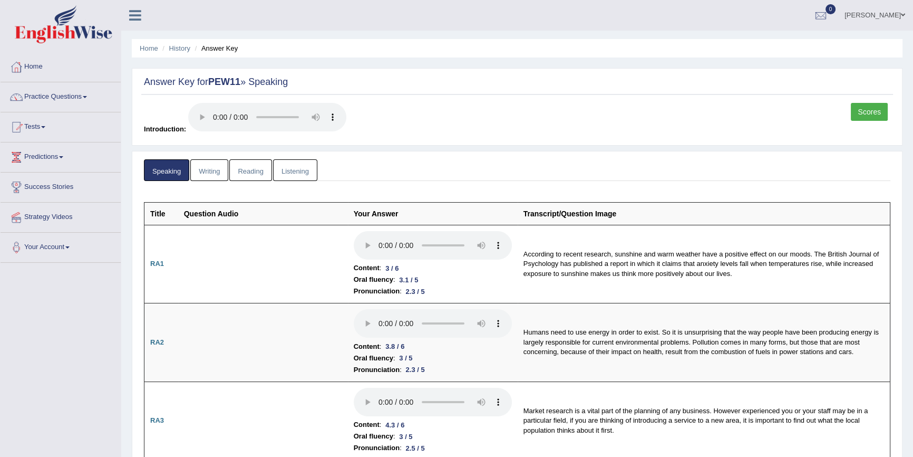
click at [872, 110] on link "Scores" at bounding box center [869, 112] width 37 height 18
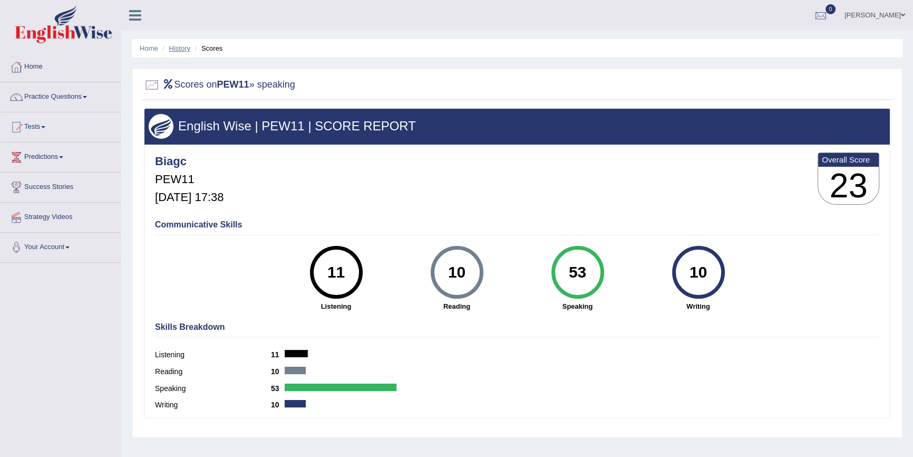
click at [181, 45] on link "History" at bounding box center [179, 48] width 21 height 8
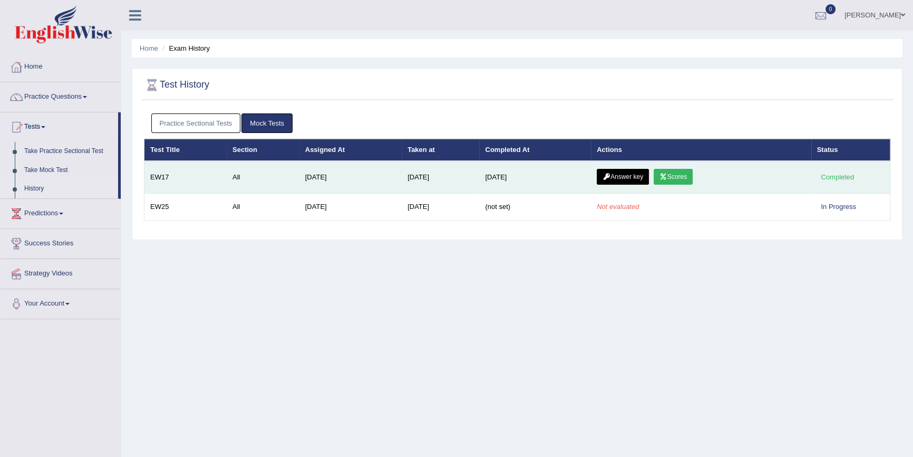
click at [684, 174] on link "Scores" at bounding box center [673, 177] width 39 height 16
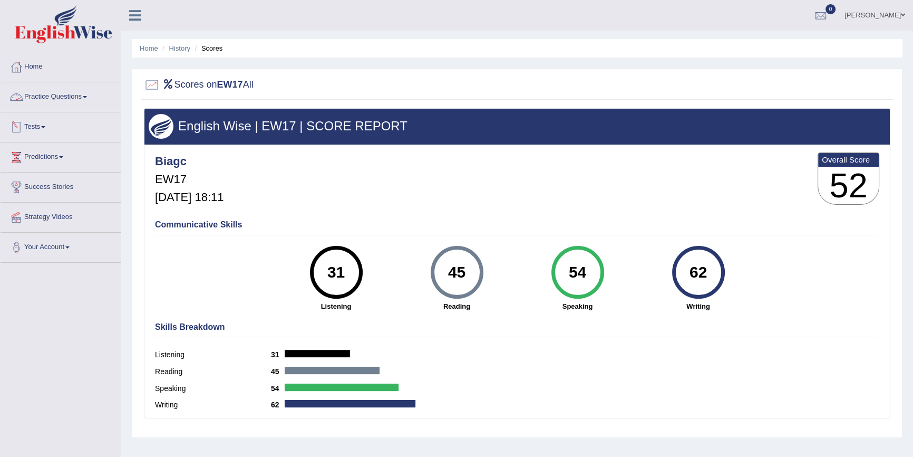
click at [73, 94] on link "Practice Questions" at bounding box center [61, 95] width 120 height 26
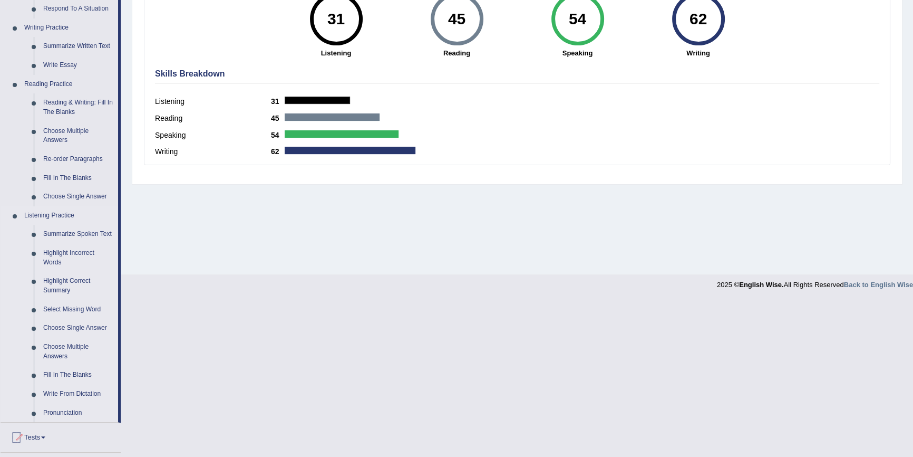
scroll to position [368, 0]
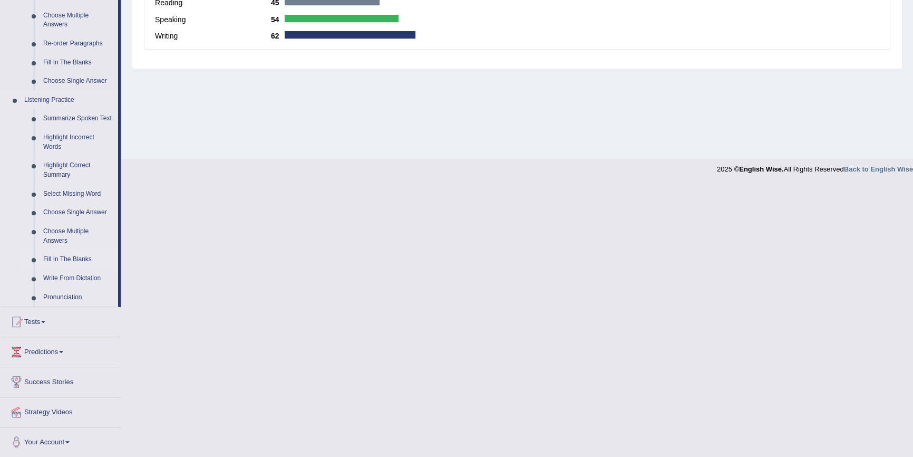
click at [80, 257] on link "Fill In The Blanks" at bounding box center [78, 259] width 80 height 19
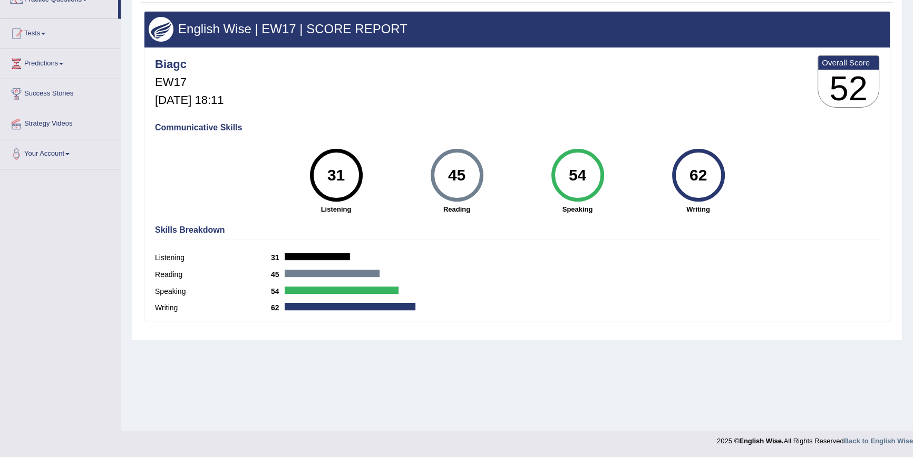
scroll to position [96, 0]
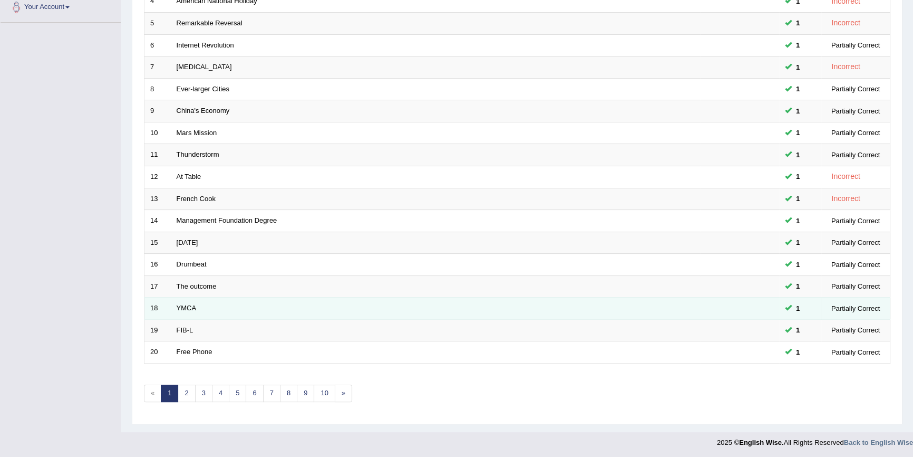
scroll to position [240, 0]
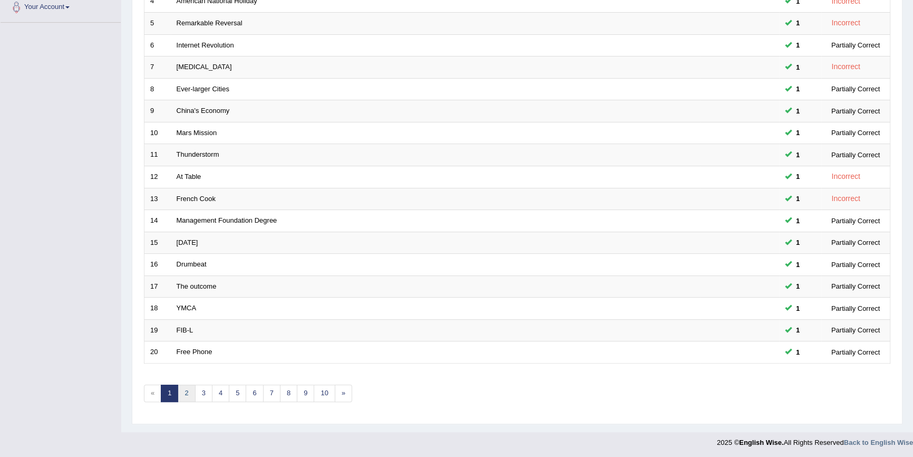
click at [188, 395] on link "2" at bounding box center [186, 392] width 17 height 17
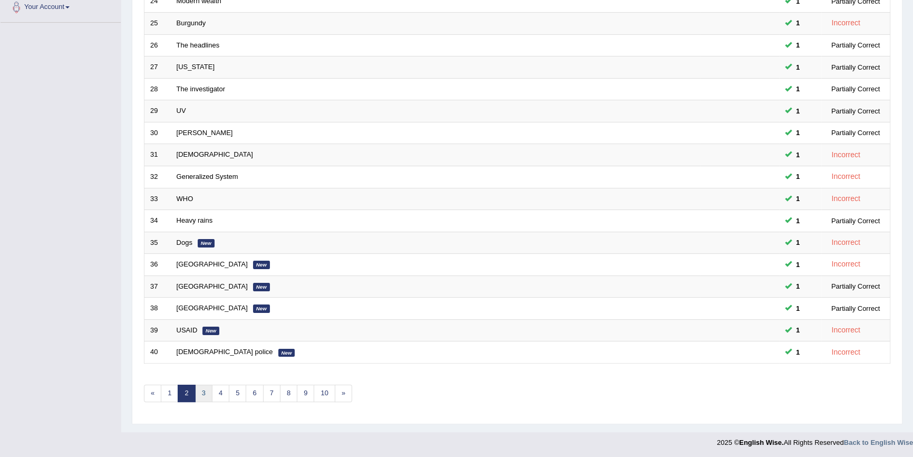
click at [206, 392] on link "3" at bounding box center [203, 392] width 17 height 17
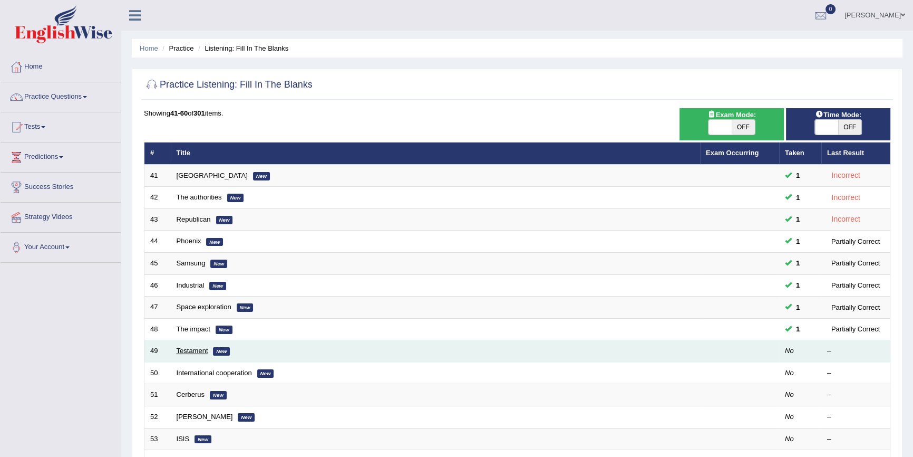
click at [193, 350] on link "Testament" at bounding box center [193, 350] width 32 height 8
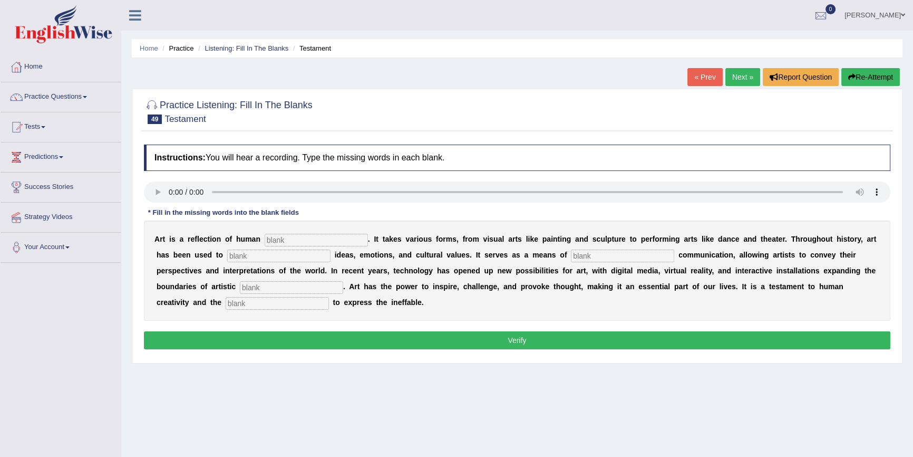
click at [306, 239] on input "text" at bounding box center [316, 240] width 103 height 13
type input "expretion"
type input "communition"
type input "exploration"
type input "dising"
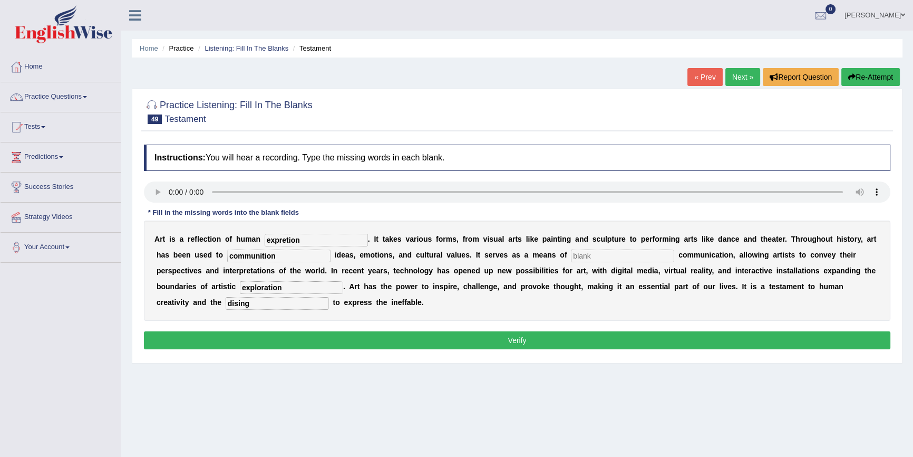
click at [616, 255] on input "text" at bounding box center [622, 255] width 103 height 13
type input "provaed"
click at [261, 257] on input "communition" at bounding box center [278, 255] width 103 height 13
type input "communication"
click at [269, 308] on input "dising" at bounding box center [277, 303] width 103 height 13
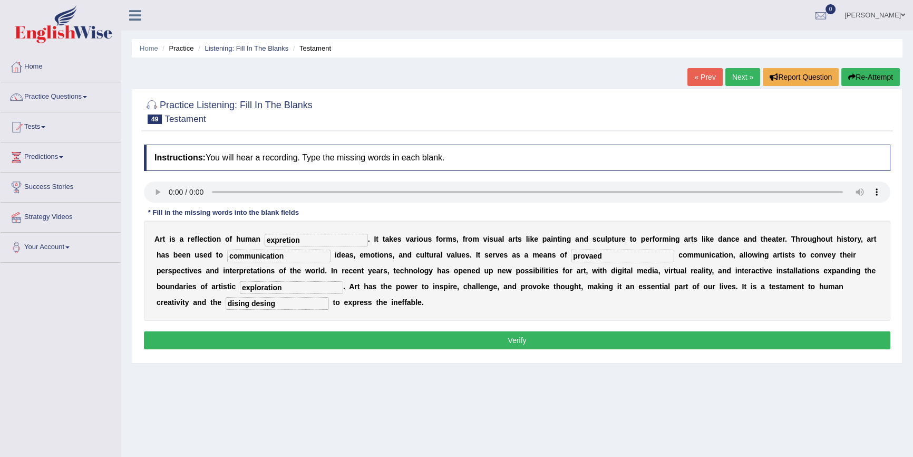
click at [251, 306] on input "dising desing" at bounding box center [277, 303] width 103 height 13
type input "desing"
click at [279, 341] on button "Verify" at bounding box center [517, 340] width 746 height 18
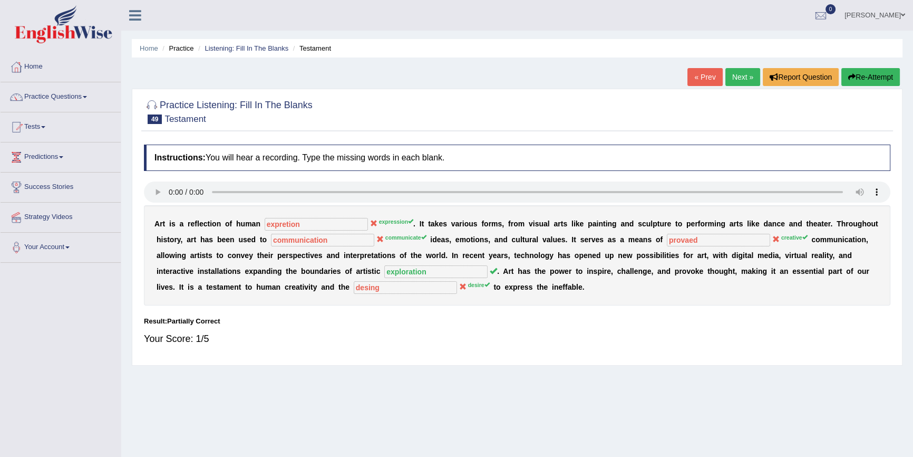
click at [734, 79] on link "Next »" at bounding box center [742, 77] width 35 height 18
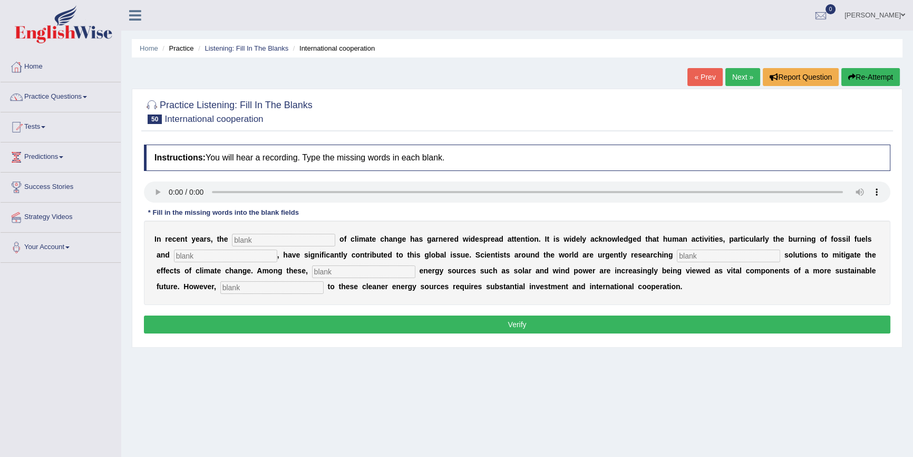
click at [242, 239] on input "text" at bounding box center [283, 240] width 103 height 13
type input "phenomeno"
type input "florestetion"
type input "sustaneble"
type input "reneu"
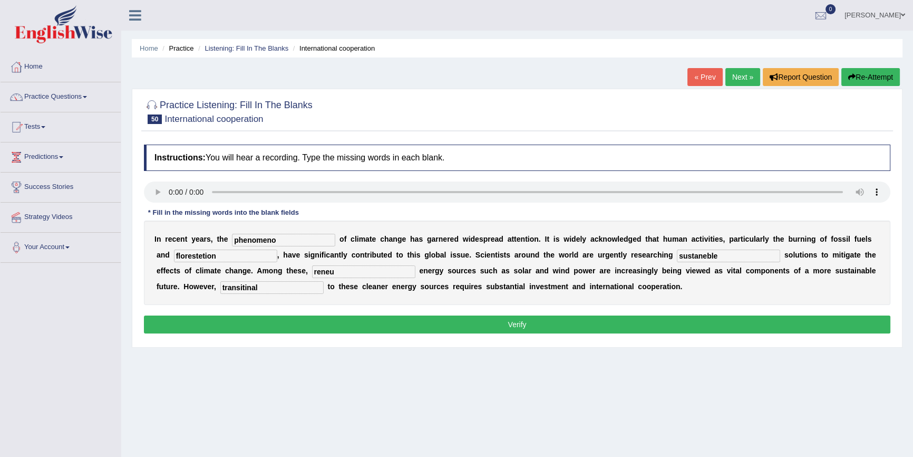
type input "transitinal"
click at [202, 254] on input "florestetion" at bounding box center [225, 255] width 103 height 13
type input "florestation"
click at [342, 274] on input "reneu" at bounding box center [363, 271] width 103 height 13
click at [326, 270] on input "renew" at bounding box center [363, 271] width 103 height 13
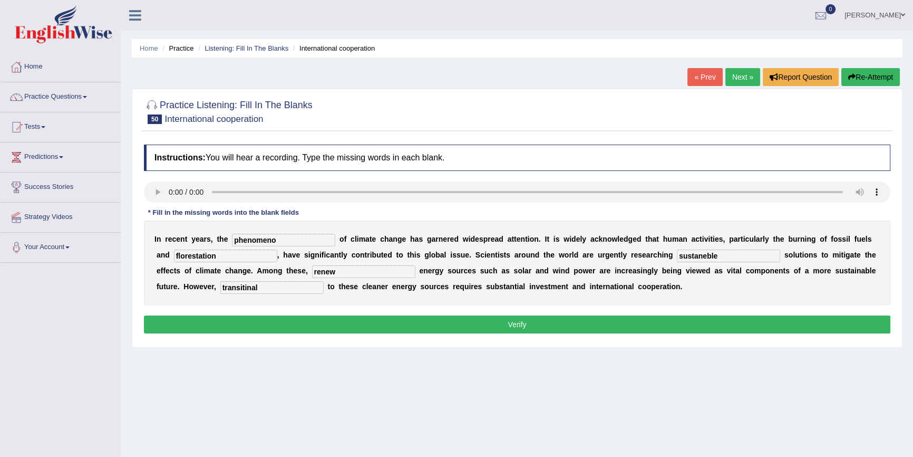
type input "renew"
click at [306, 322] on button "Verify" at bounding box center [517, 324] width 746 height 18
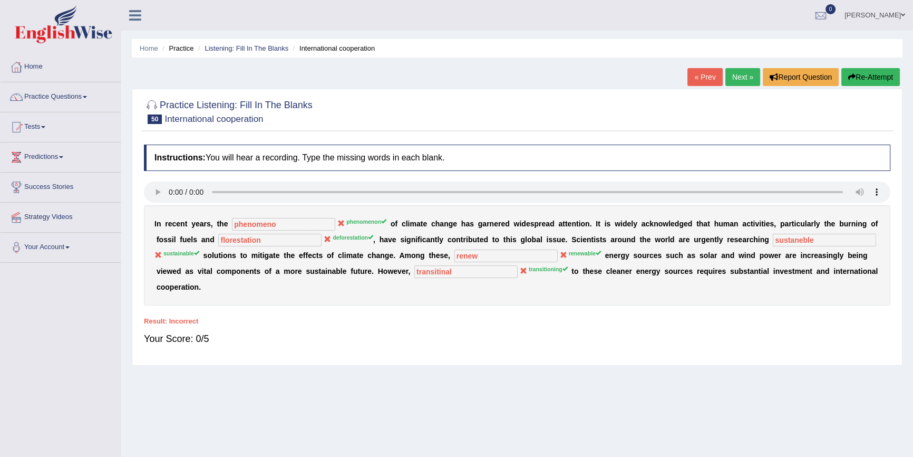
click at [746, 81] on link "Next »" at bounding box center [742, 77] width 35 height 18
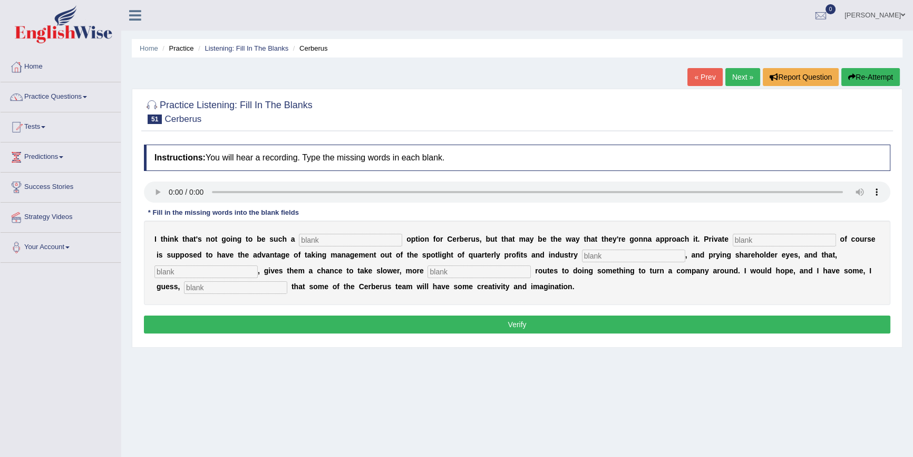
click at [365, 241] on input "text" at bounding box center [350, 240] width 103 height 13
type input "valeble"
type input "could"
type input "anless"
click at [308, 240] on input "valeble" at bounding box center [350, 240] width 103 height 13
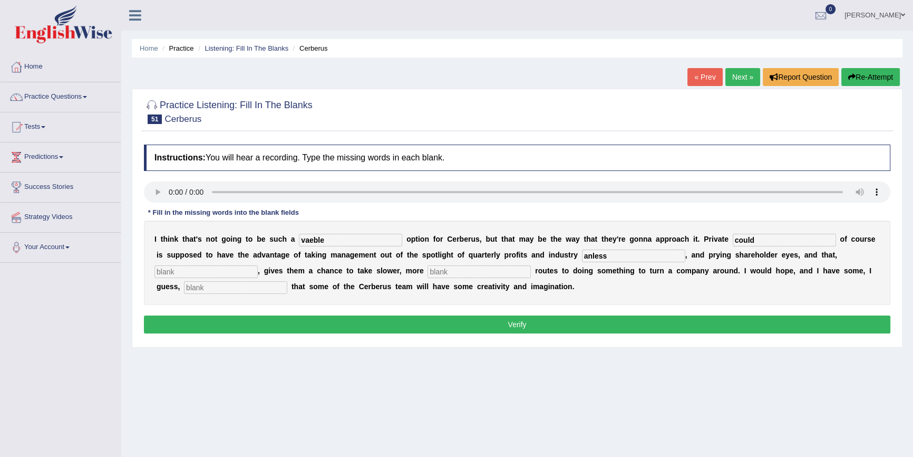
type input "valeble"
click at [591, 256] on input "anless" at bounding box center [633, 255] width 103 height 13
type input "unless"
click at [176, 273] on input "text" at bounding box center [205, 271] width 103 height 13
click at [174, 274] on input "text" at bounding box center [205, 271] width 103 height 13
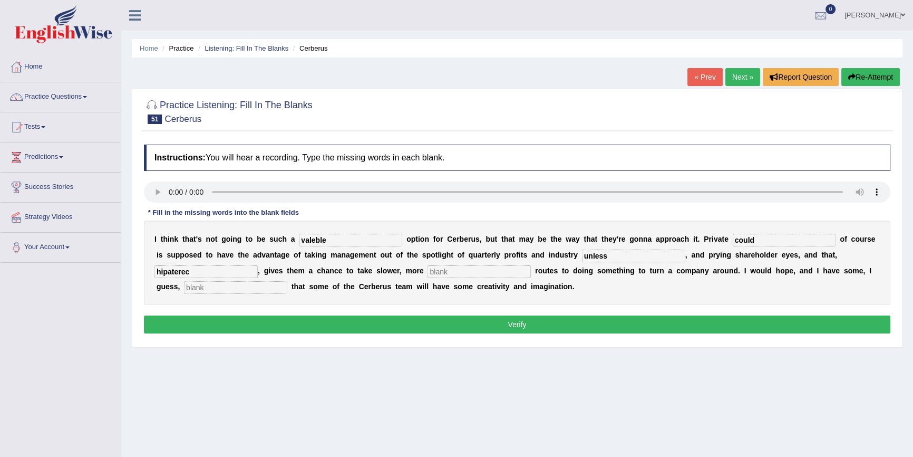
type input "hipaterec"
click at [512, 273] on input "text" at bounding box center [479, 271] width 103 height 13
type input "patient"
click at [228, 288] on input "text" at bounding box center [235, 287] width 103 height 13
click at [227, 292] on input "examinat" at bounding box center [235, 287] width 103 height 13
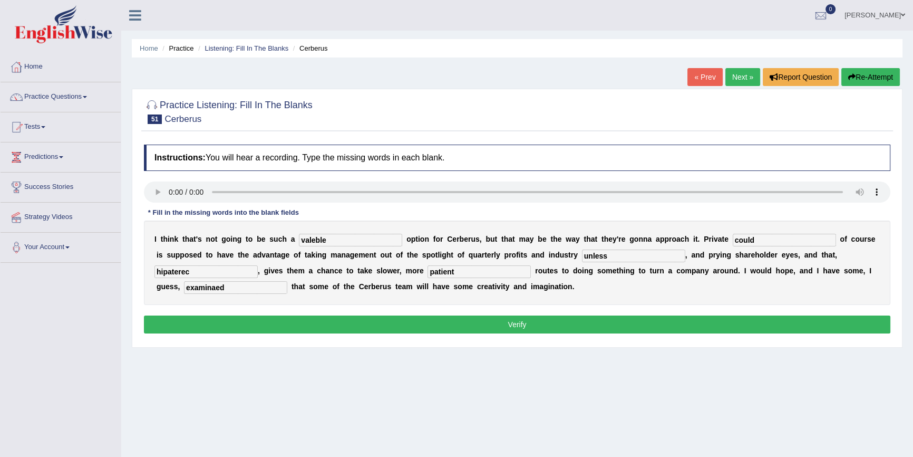
type input "examinaed"
click at [606, 324] on button "Verify" at bounding box center [517, 324] width 746 height 18
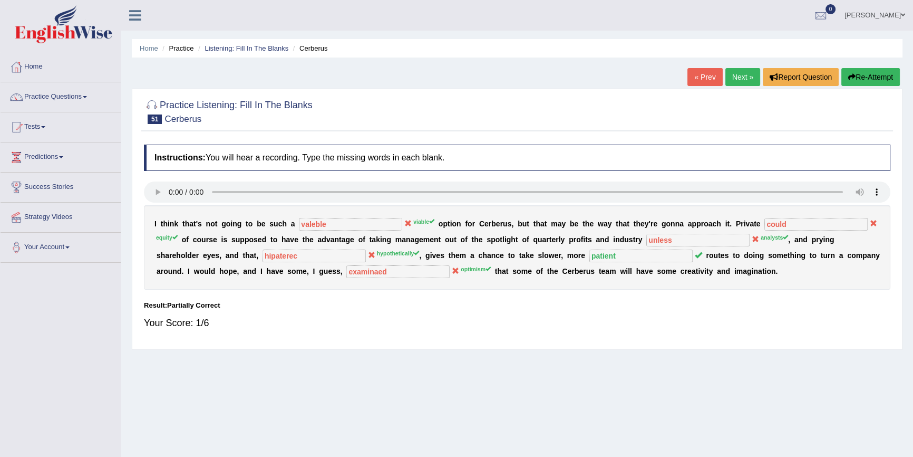
click at [740, 79] on link "Next »" at bounding box center [742, 77] width 35 height 18
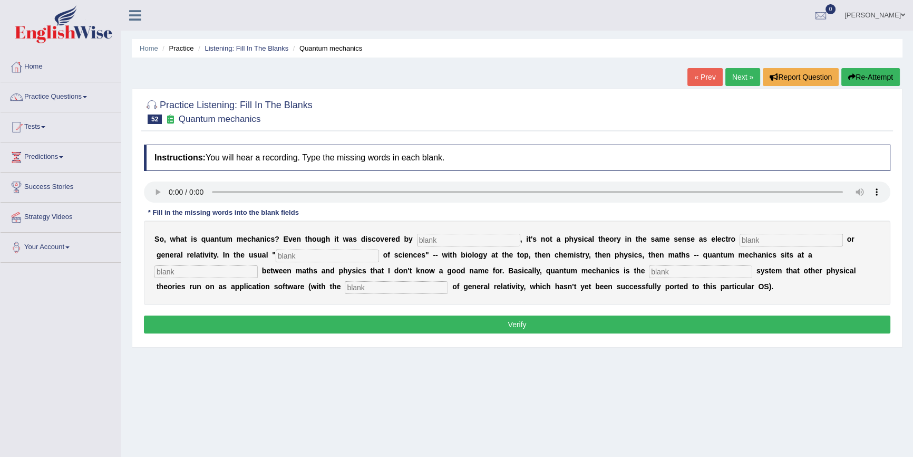
click at [488, 242] on input "text" at bounding box center [468, 240] width 103 height 13
type input "physiscyts"
type input "hiel"
click at [219, 275] on input "text" at bounding box center [205, 271] width 103 height 13
click at [785, 244] on input "hiel" at bounding box center [791, 240] width 103 height 13
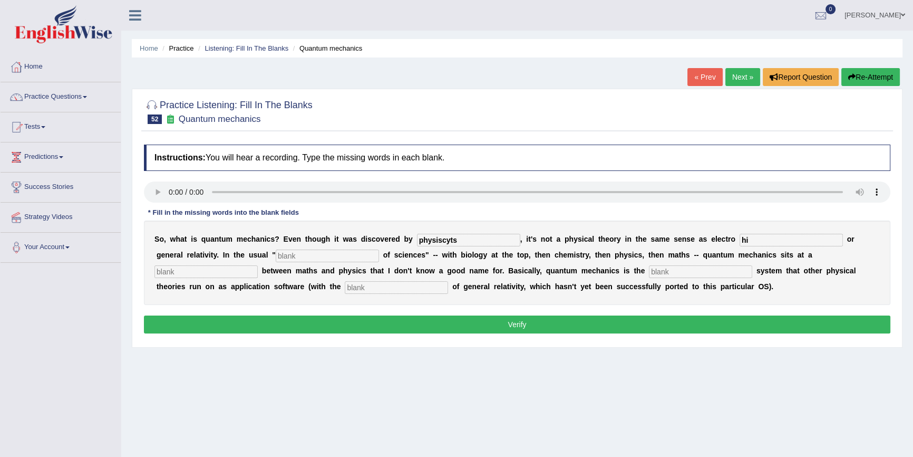
type input "h"
type input "magnectism"
click at [312, 255] on input "text" at bounding box center [327, 255] width 103 height 13
type input "Hiacure"
click at [210, 274] on input "text" at bounding box center [205, 271] width 103 height 13
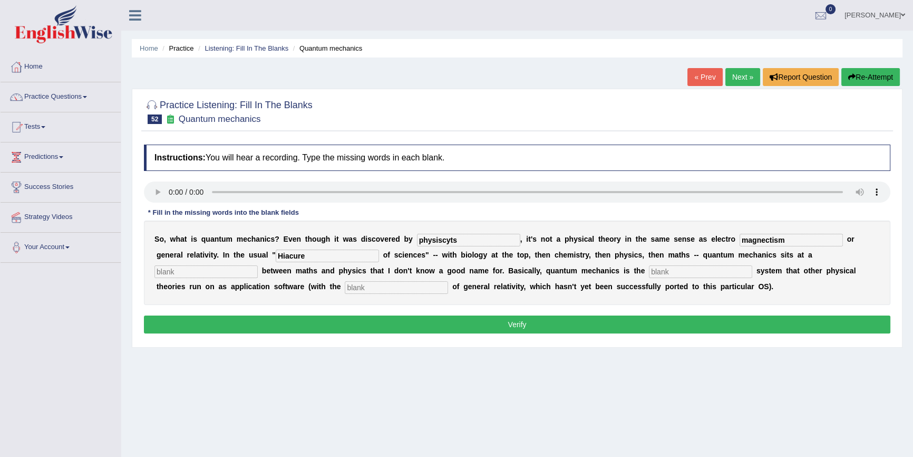
click at [191, 274] on input "text" at bounding box center [205, 271] width 103 height 13
type input "level"
click at [688, 274] on input "text" at bounding box center [700, 271] width 103 height 13
click at [683, 270] on input "text" at bounding box center [700, 271] width 103 height 13
click at [680, 271] on input "opperaiting" at bounding box center [700, 271] width 103 height 13
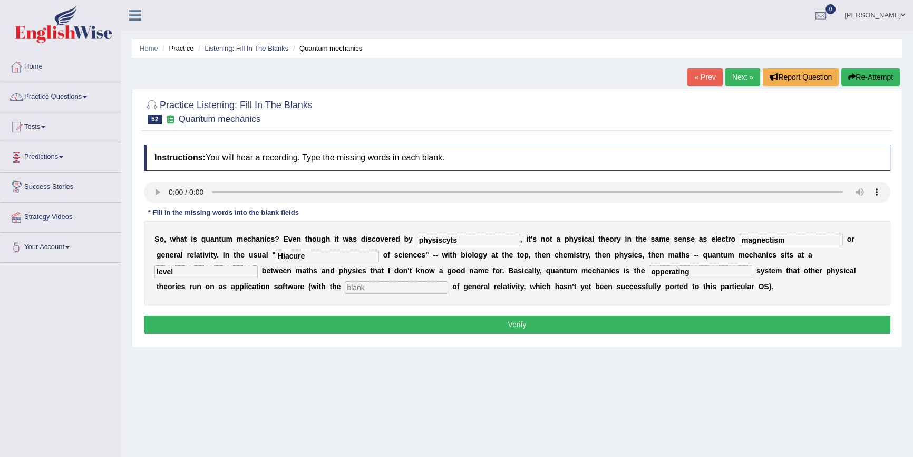
type input "opperating"
click at [355, 290] on input "text" at bounding box center [396, 287] width 103 height 13
click at [355, 289] on input "exseption" at bounding box center [396, 287] width 103 height 13
click at [366, 289] on input "ecseption" at bounding box center [396, 287] width 103 height 13
click at [359, 288] on input "expetion" at bounding box center [396, 287] width 103 height 13
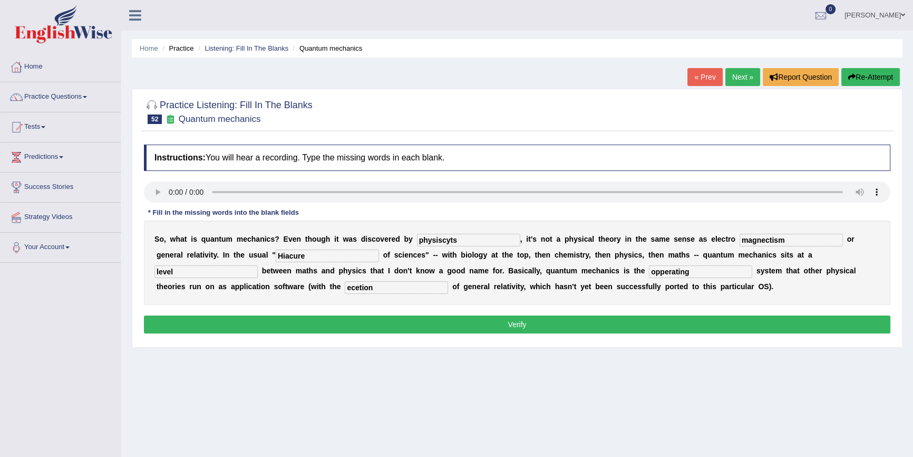
click at [357, 287] on input "ecetion" at bounding box center [396, 287] width 103 height 13
type input "eception"
click at [449, 241] on input "physiscyts" at bounding box center [468, 240] width 103 height 13
type input "physiscyts"
click at [604, 324] on button "Verify" at bounding box center [517, 324] width 746 height 18
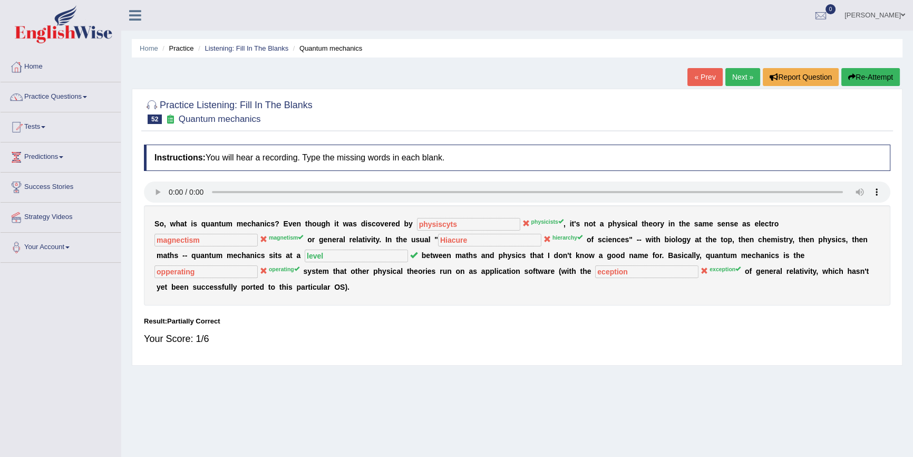
click at [873, 18] on link "Beatriz Gomes" at bounding box center [875, 13] width 76 height 27
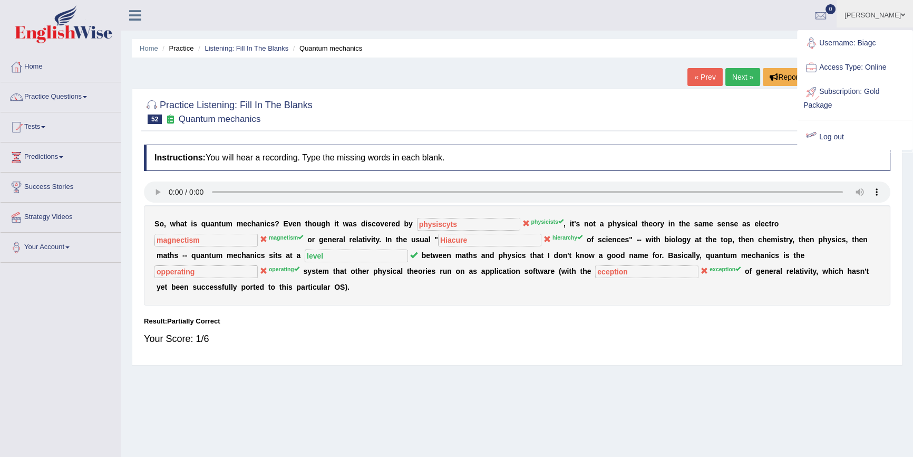
click at [824, 139] on link "Log out" at bounding box center [855, 137] width 114 height 24
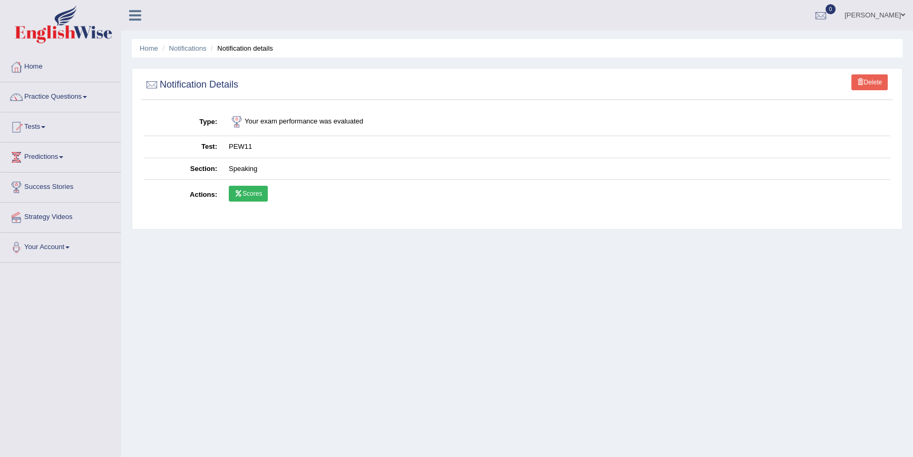
click at [884, 15] on link "[PERSON_NAME]" at bounding box center [875, 13] width 76 height 27
click at [839, 138] on link "Log out" at bounding box center [855, 137] width 114 height 24
